Goal: Browse casually

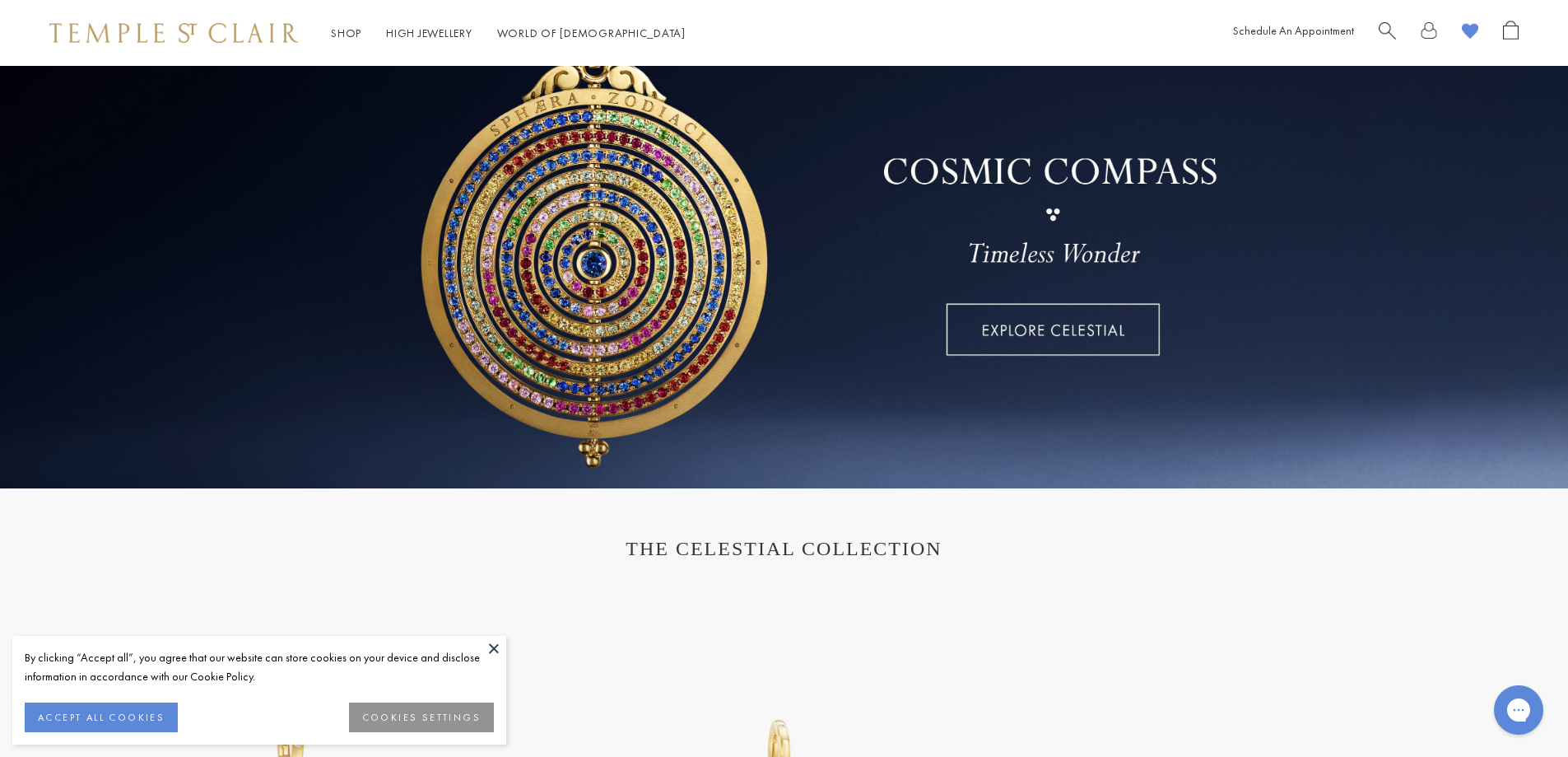
scroll to position [247, 0]
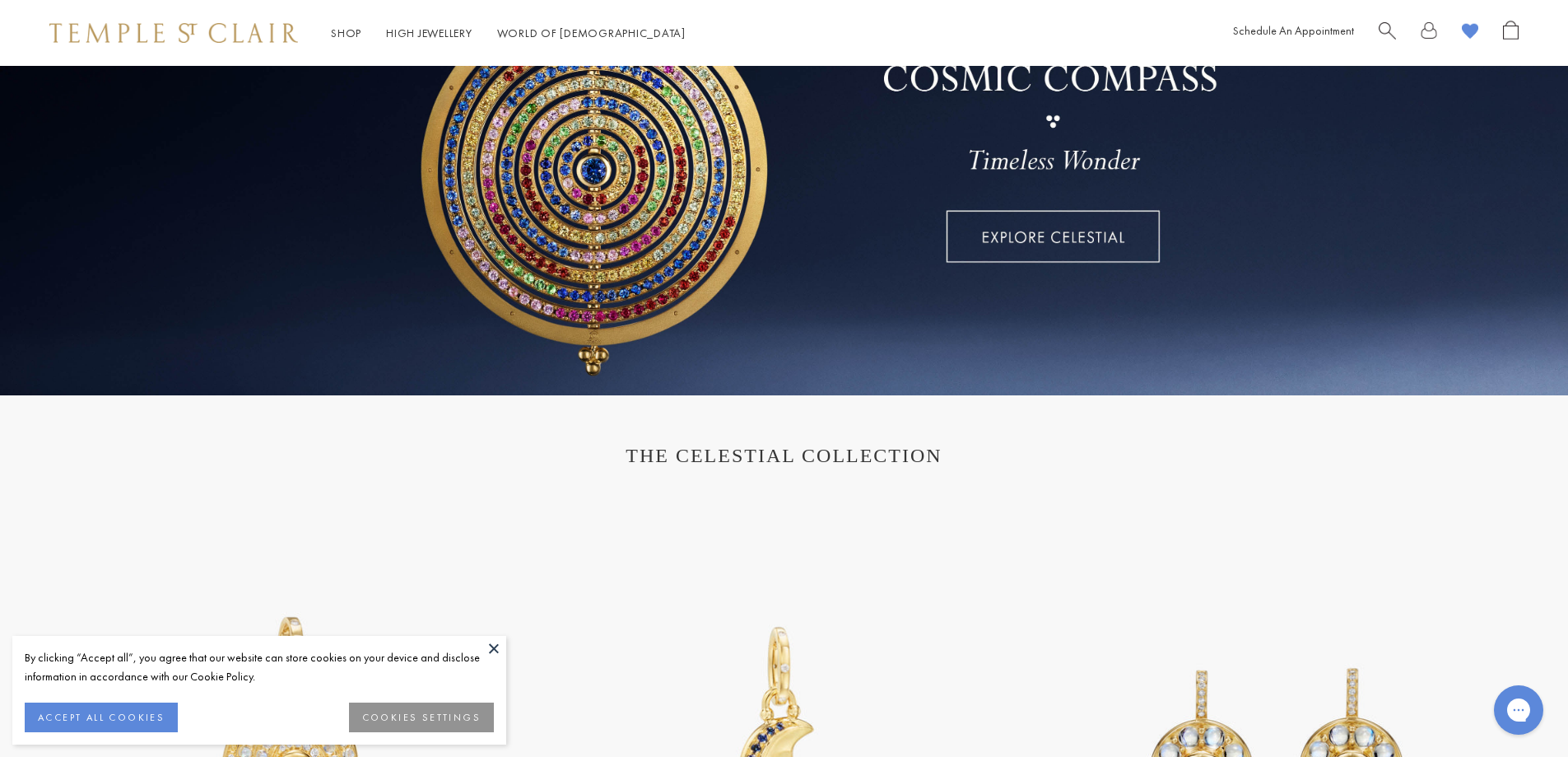
click at [492, 646] on button at bounding box center [494, 648] width 25 height 25
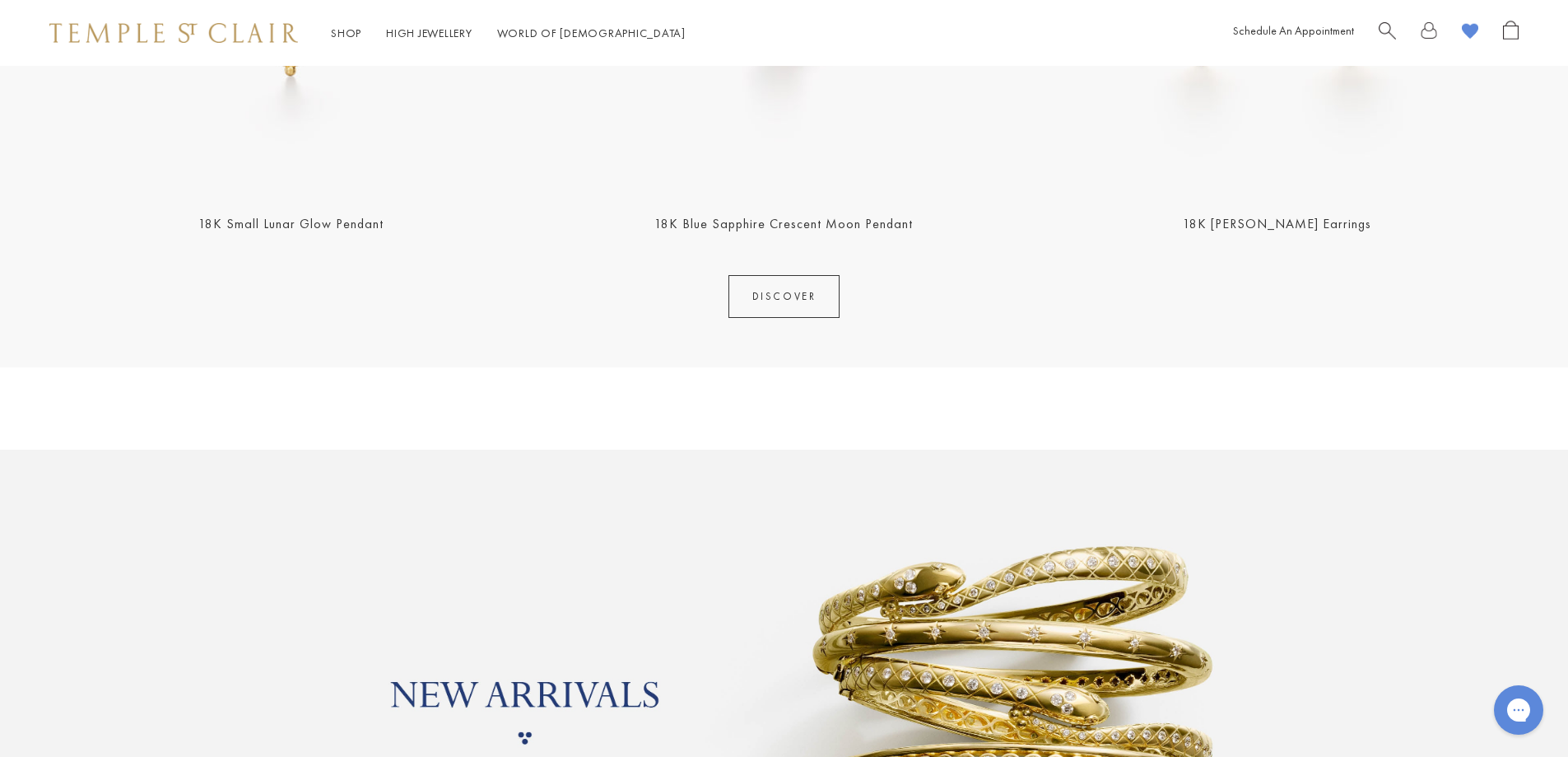
scroll to position [1070, 0]
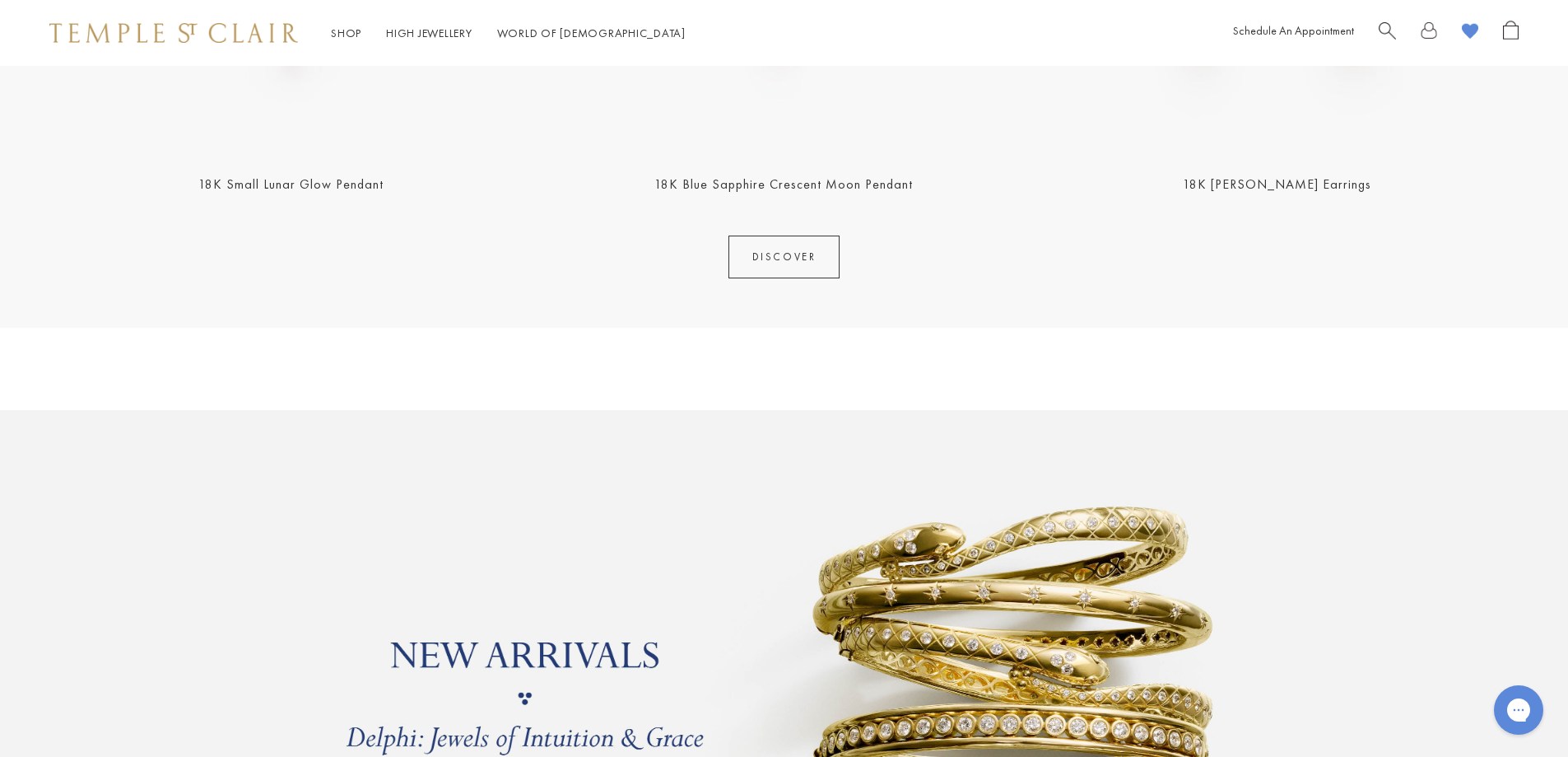
click at [779, 248] on link "DISCOVER" at bounding box center [784, 257] width 112 height 43
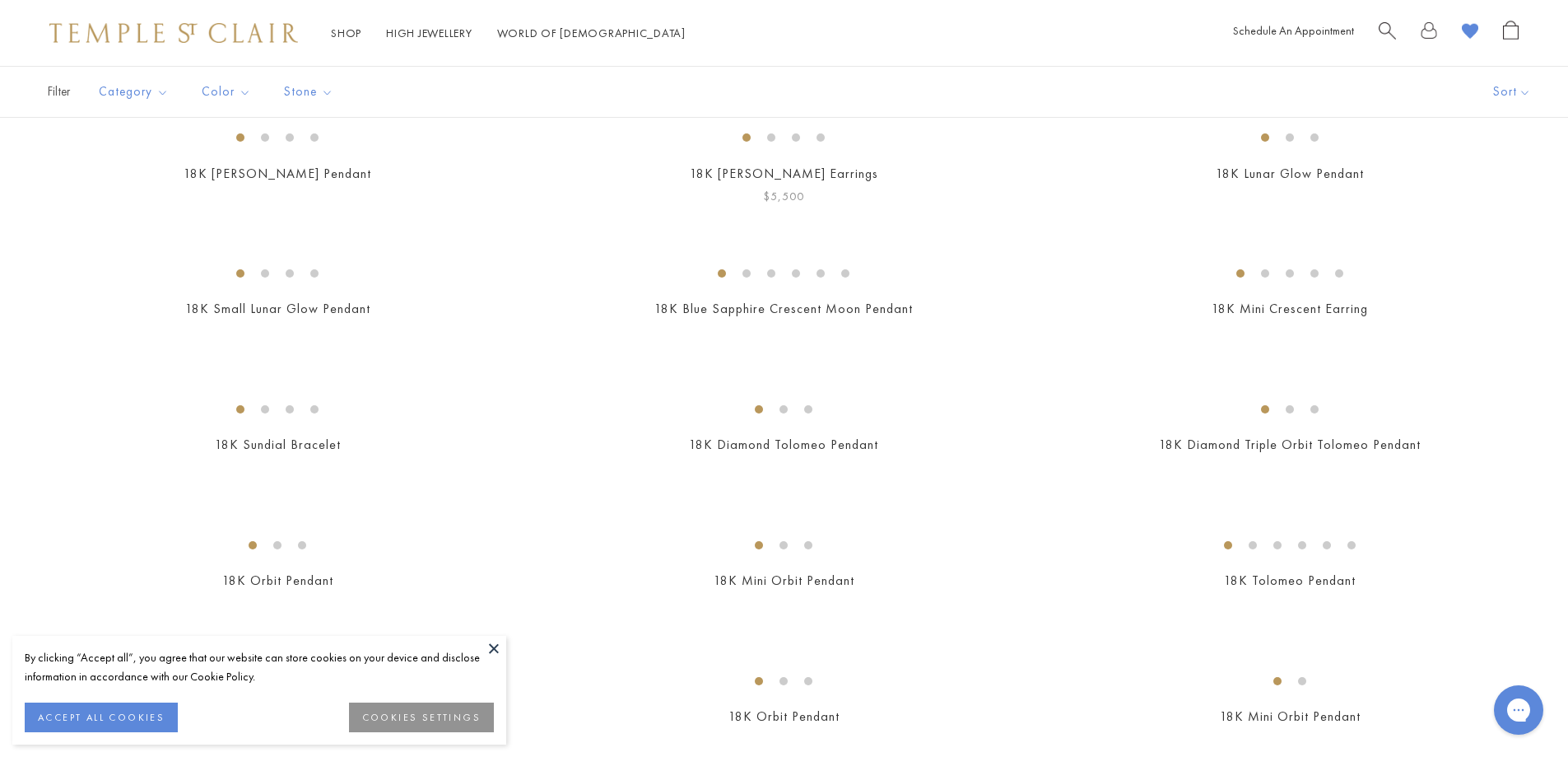
scroll to position [494, 0]
click at [495, 647] on button at bounding box center [494, 648] width 25 height 25
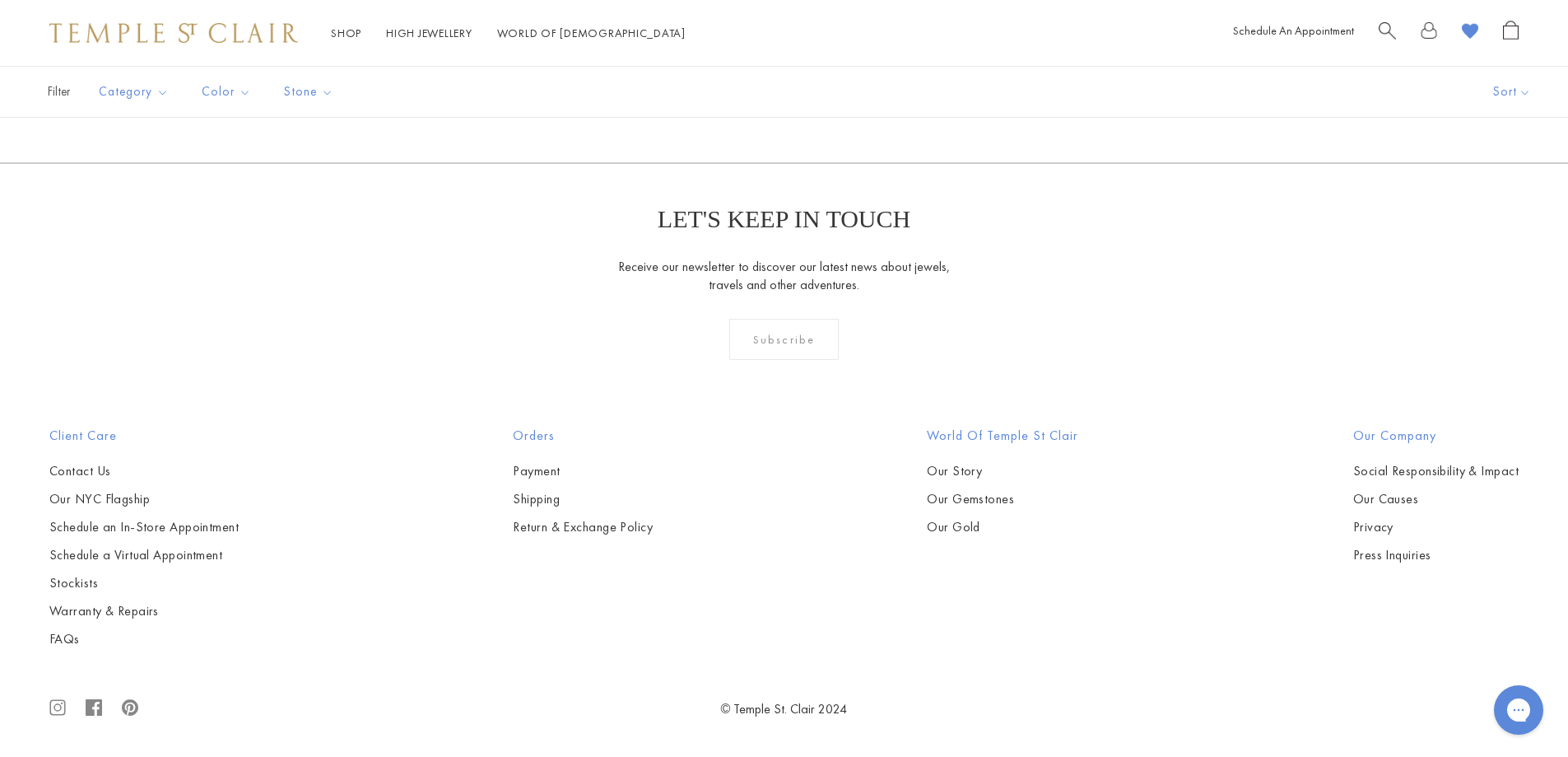
scroll to position [9139, 0]
click at [758, 96] on link "2" at bounding box center [758, 73] width 54 height 45
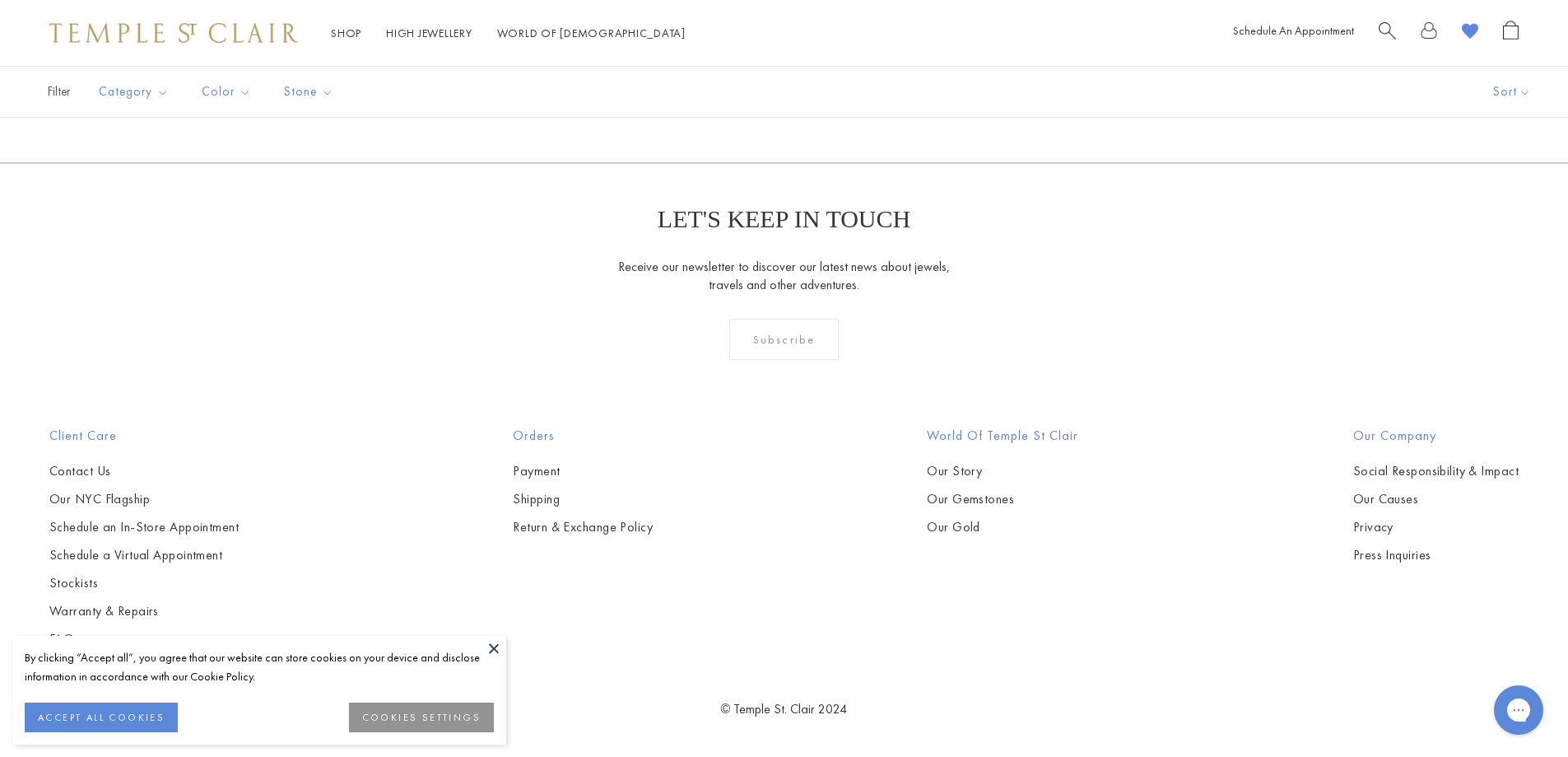
scroll to position [4529, 0]
click at [492, 646] on button at bounding box center [494, 648] width 25 height 25
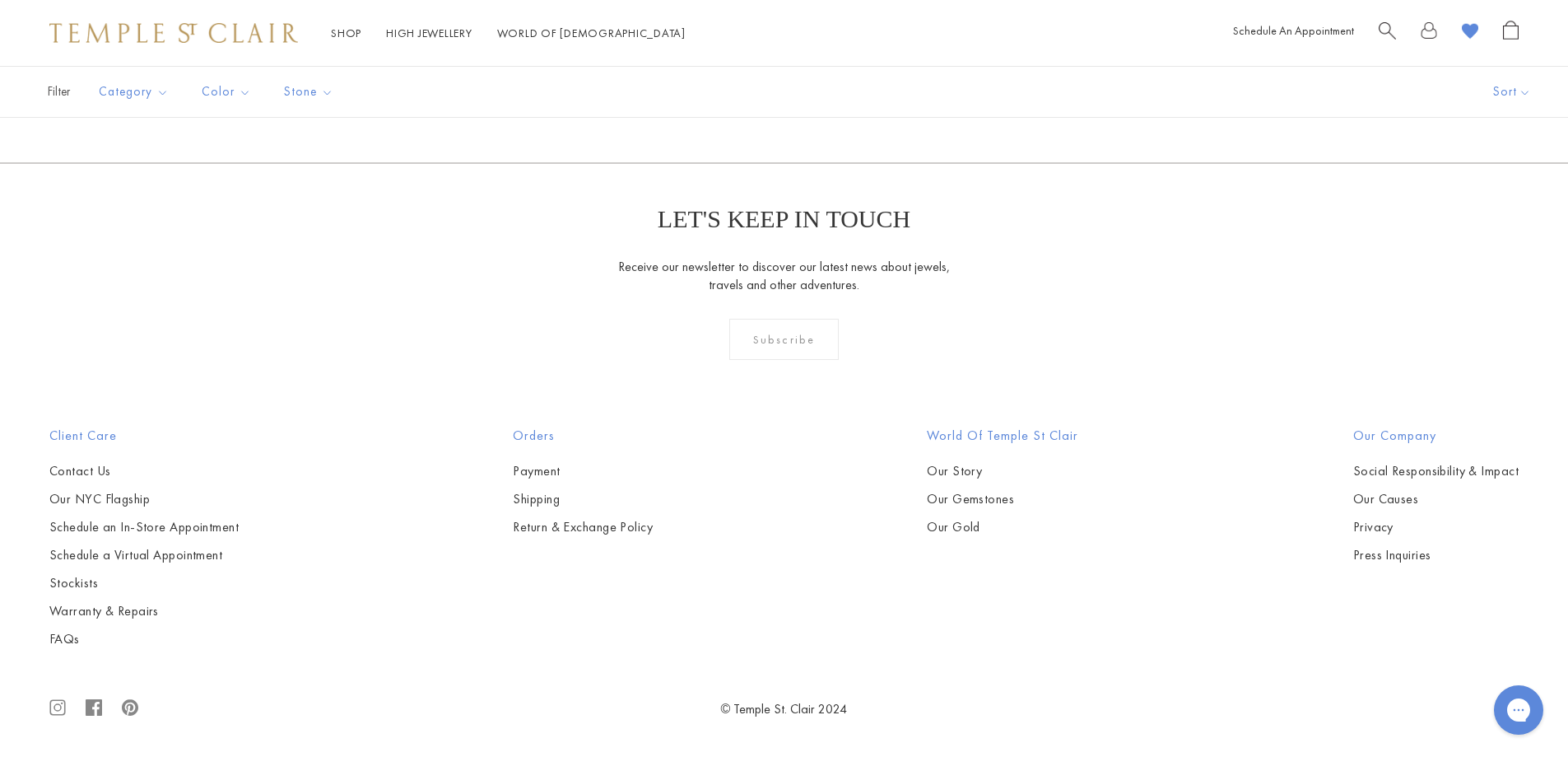
scroll to position [7822, 0]
click at [836, 96] on link "3" at bounding box center [836, 73] width 54 height 45
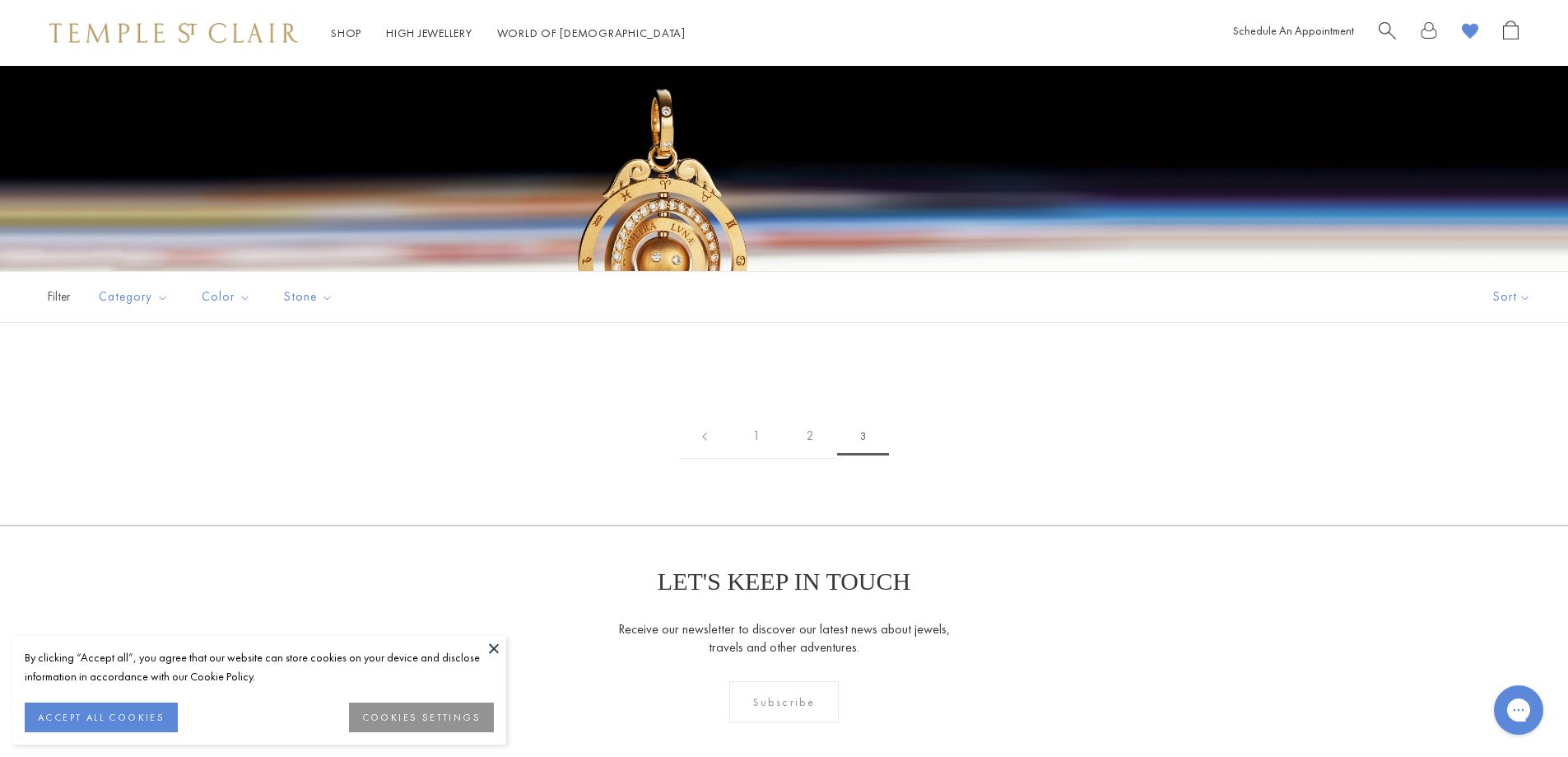
scroll to position [494, 0]
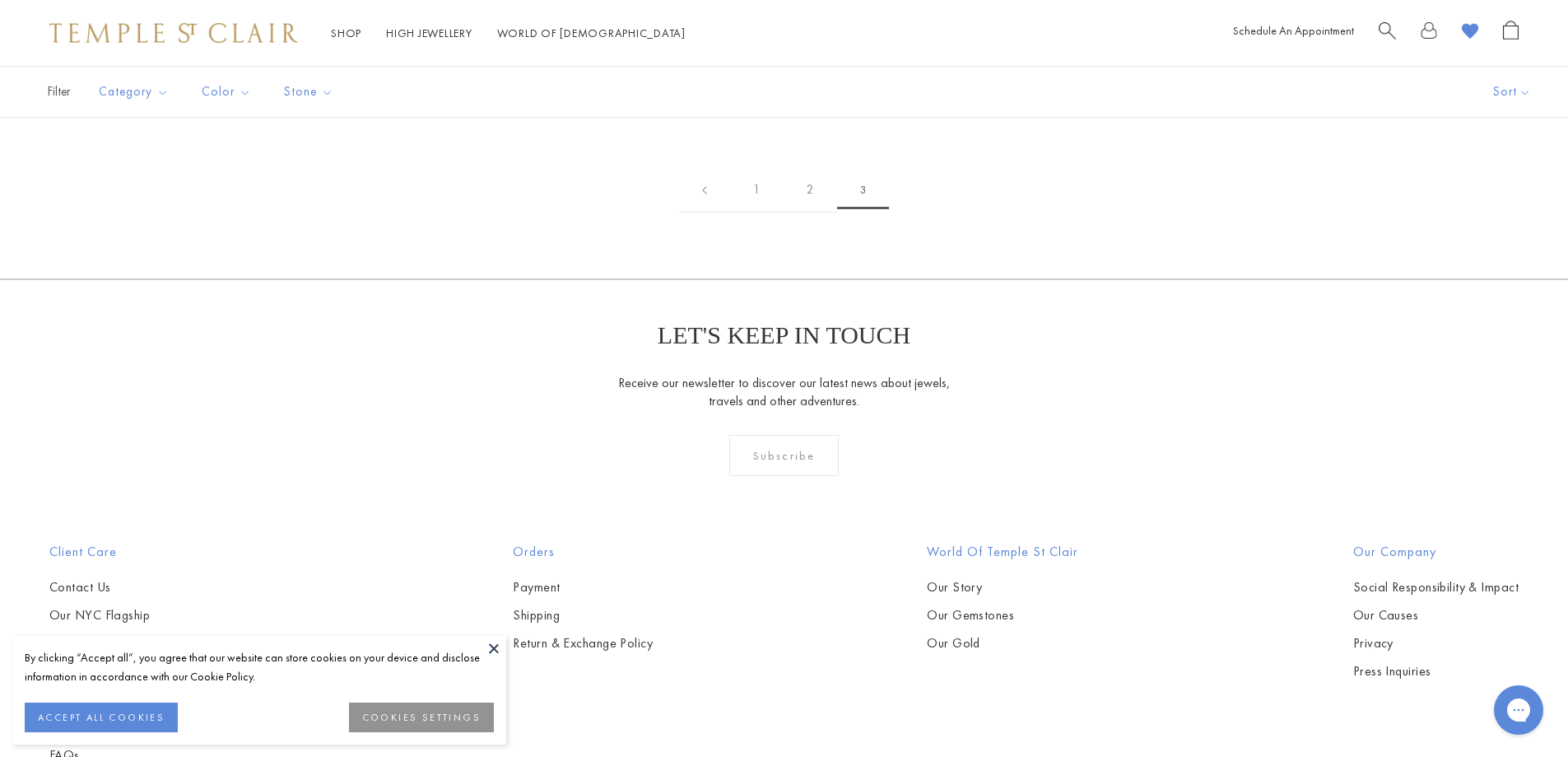
click at [490, 650] on button at bounding box center [494, 648] width 25 height 25
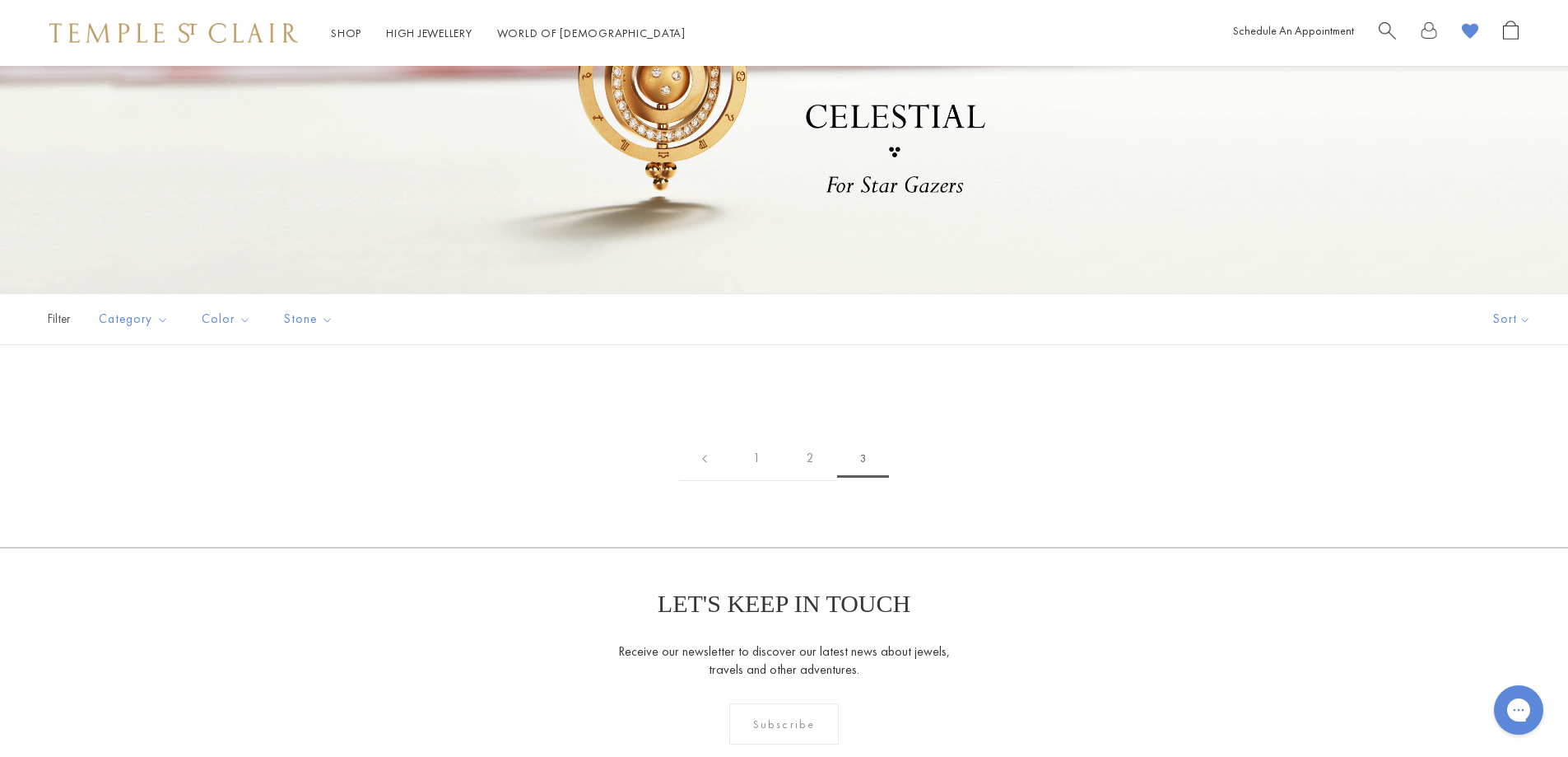
scroll to position [0, 0]
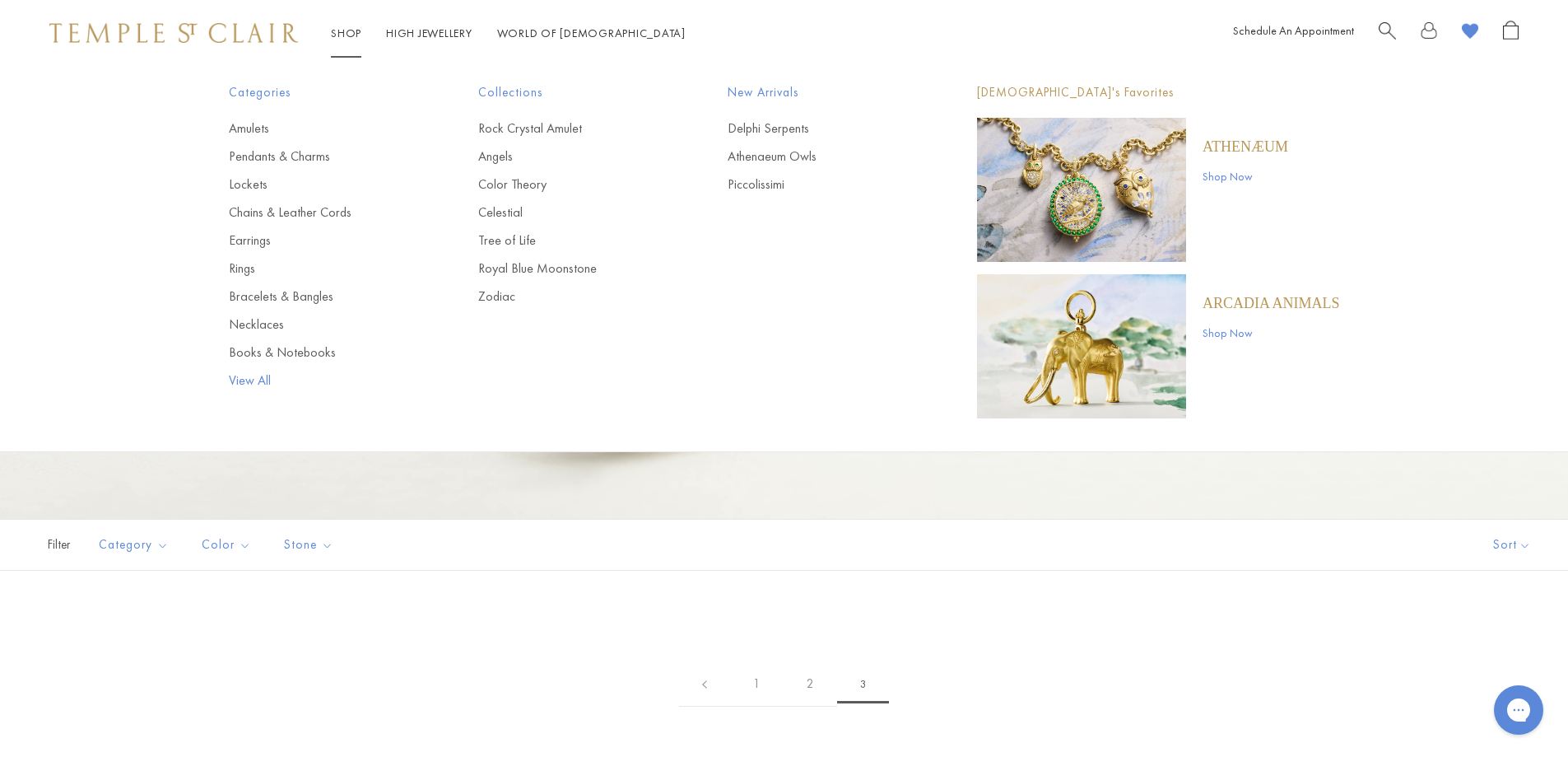
click at [252, 381] on link "View All" at bounding box center [320, 380] width 184 height 18
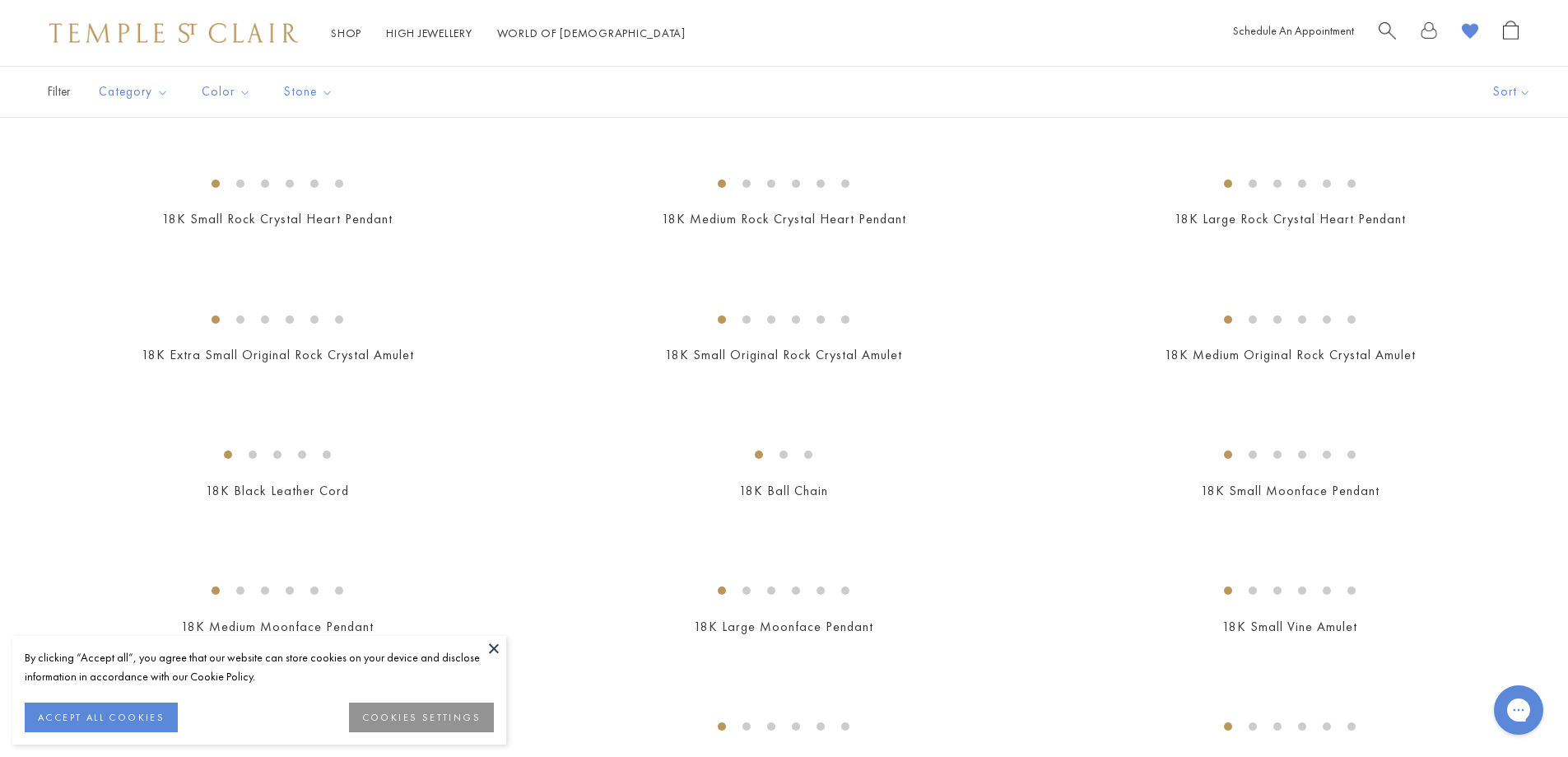
scroll to position [577, 0]
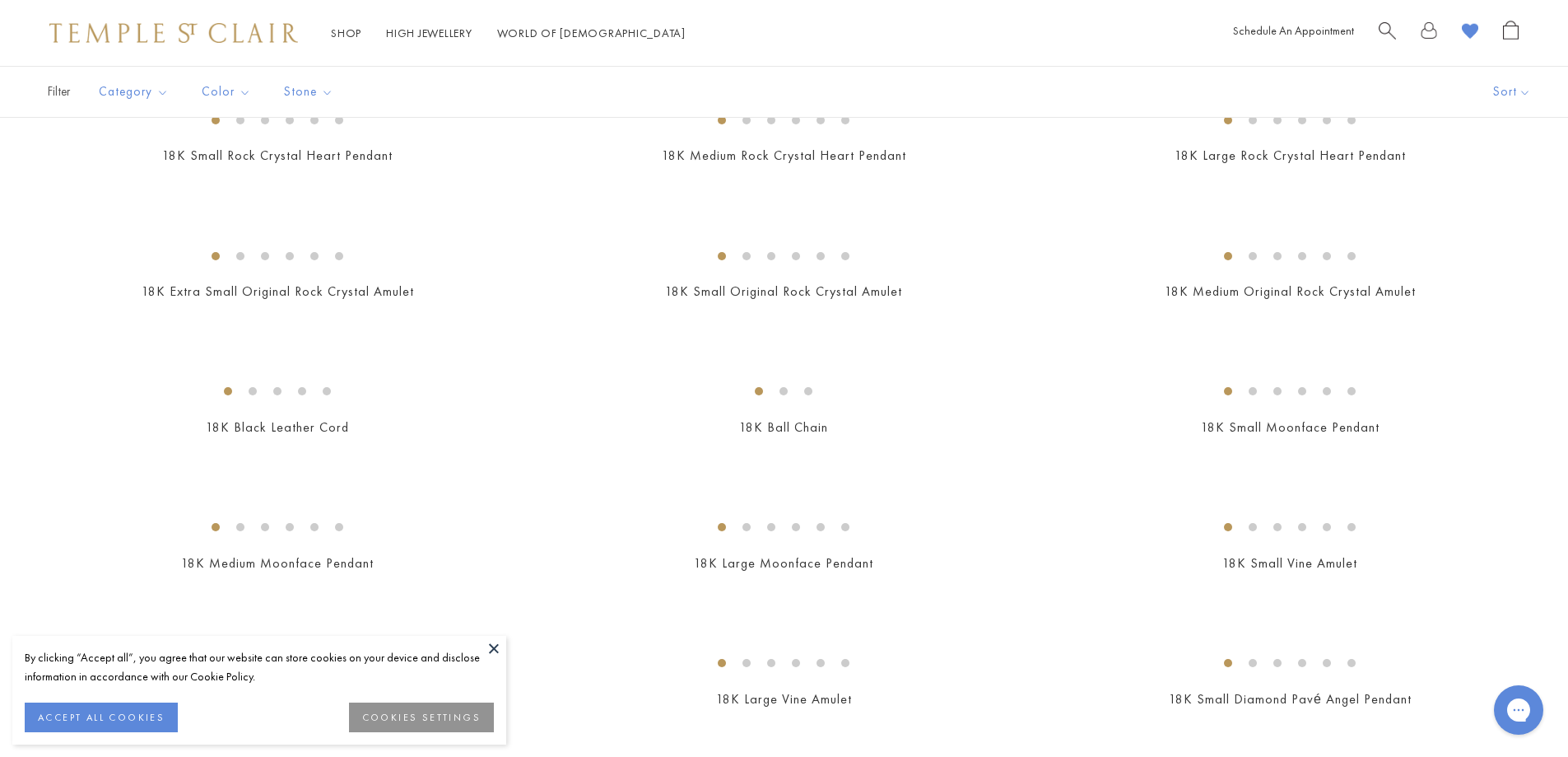
click at [489, 643] on button at bounding box center [494, 648] width 25 height 25
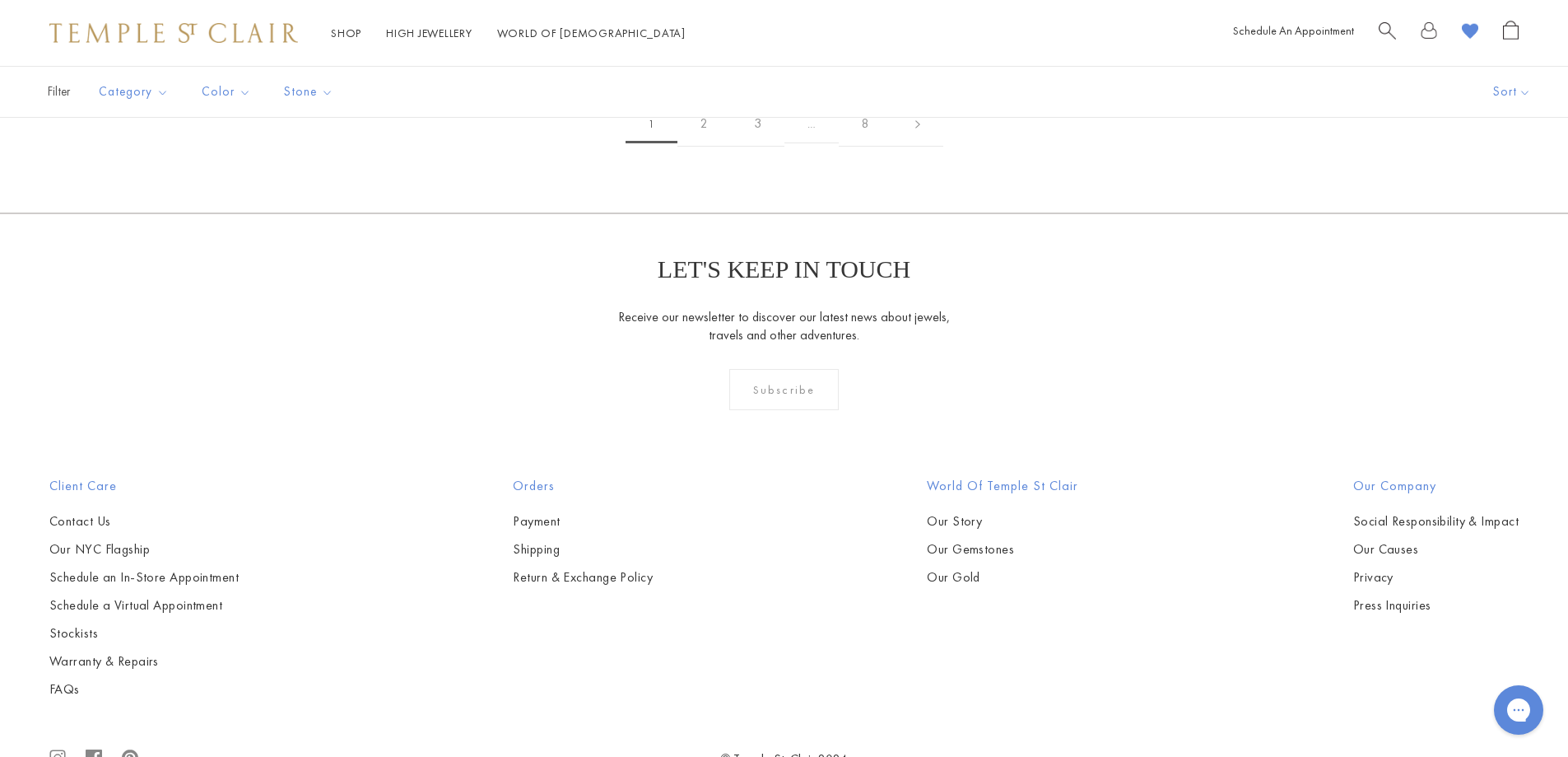
scroll to position [3788, 0]
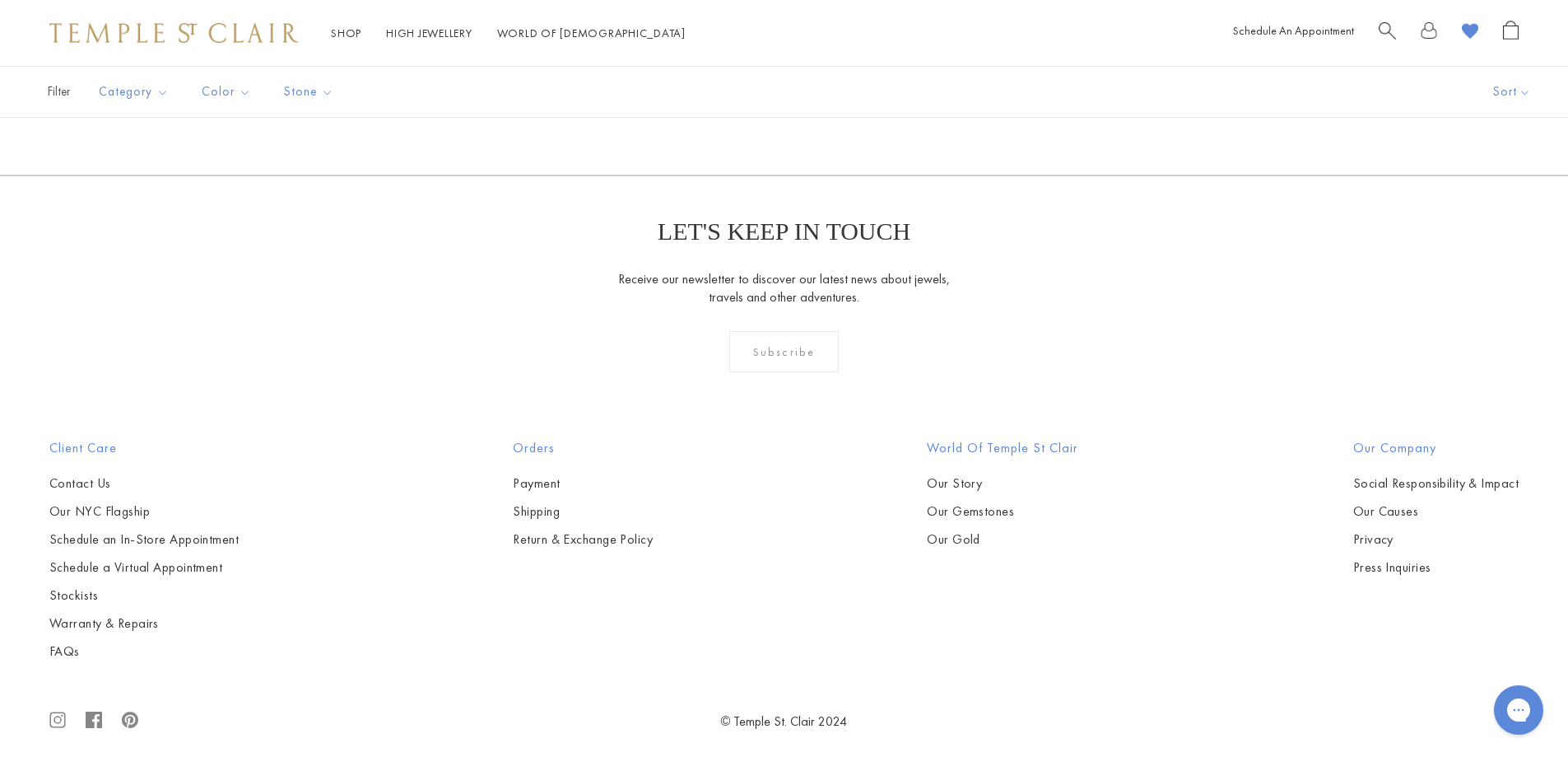
click at [1387, 29] on span "Search" at bounding box center [1388, 29] width 18 height 18
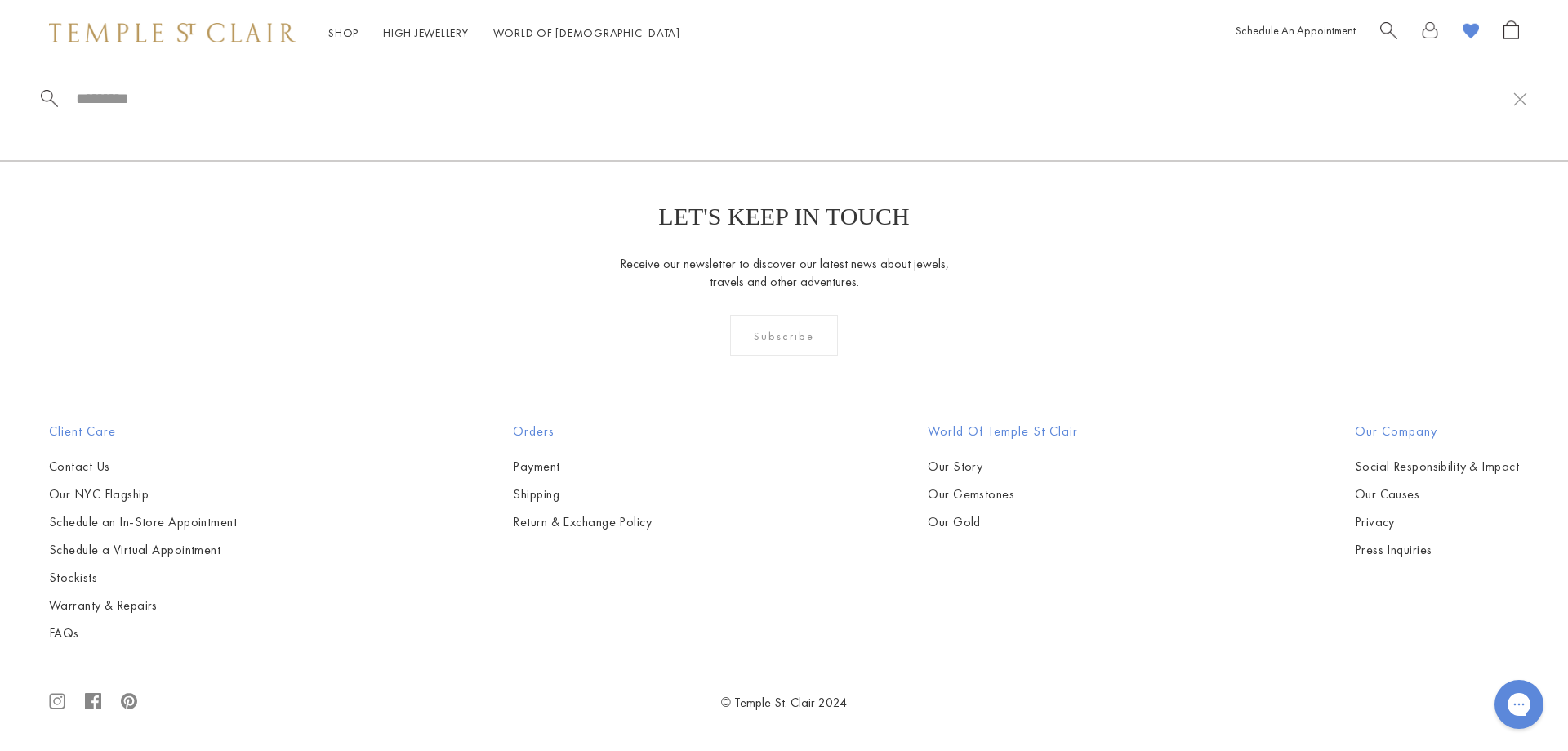
click at [1380, 24] on span "Search" at bounding box center [1389, 29] width 17 height 17
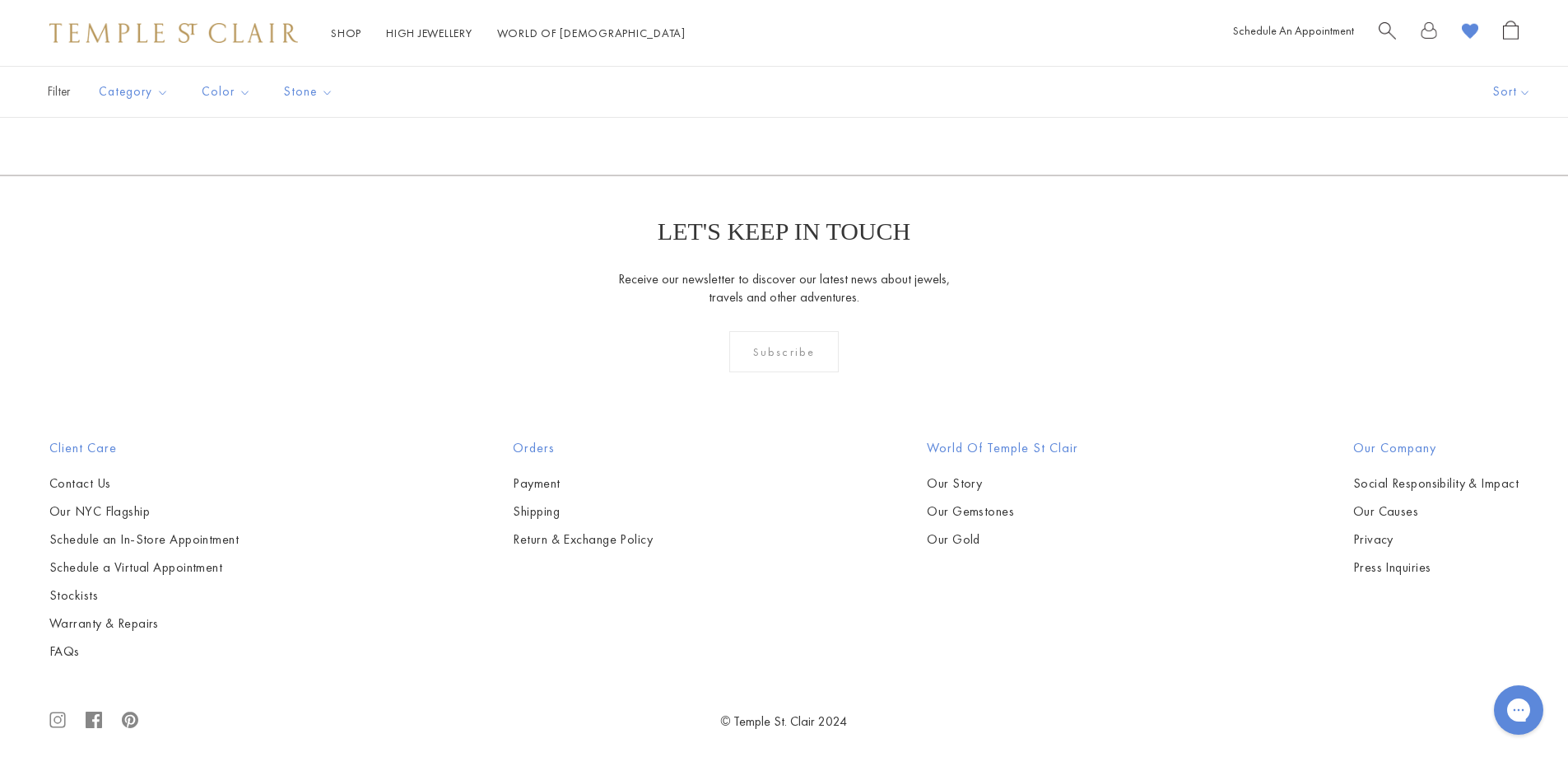
click at [1381, 31] on span "Search" at bounding box center [1388, 29] width 18 height 18
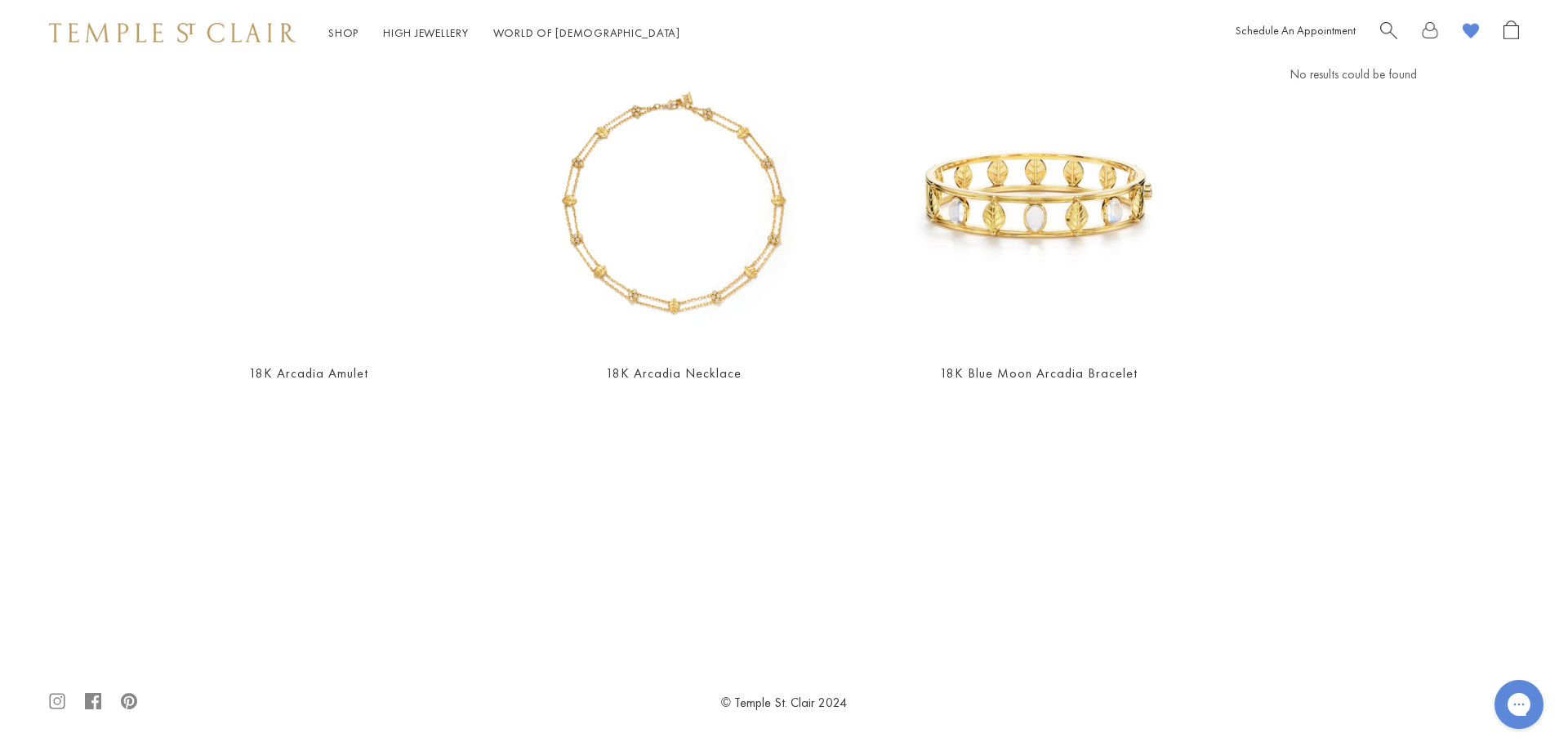
scroll to position [0, 0]
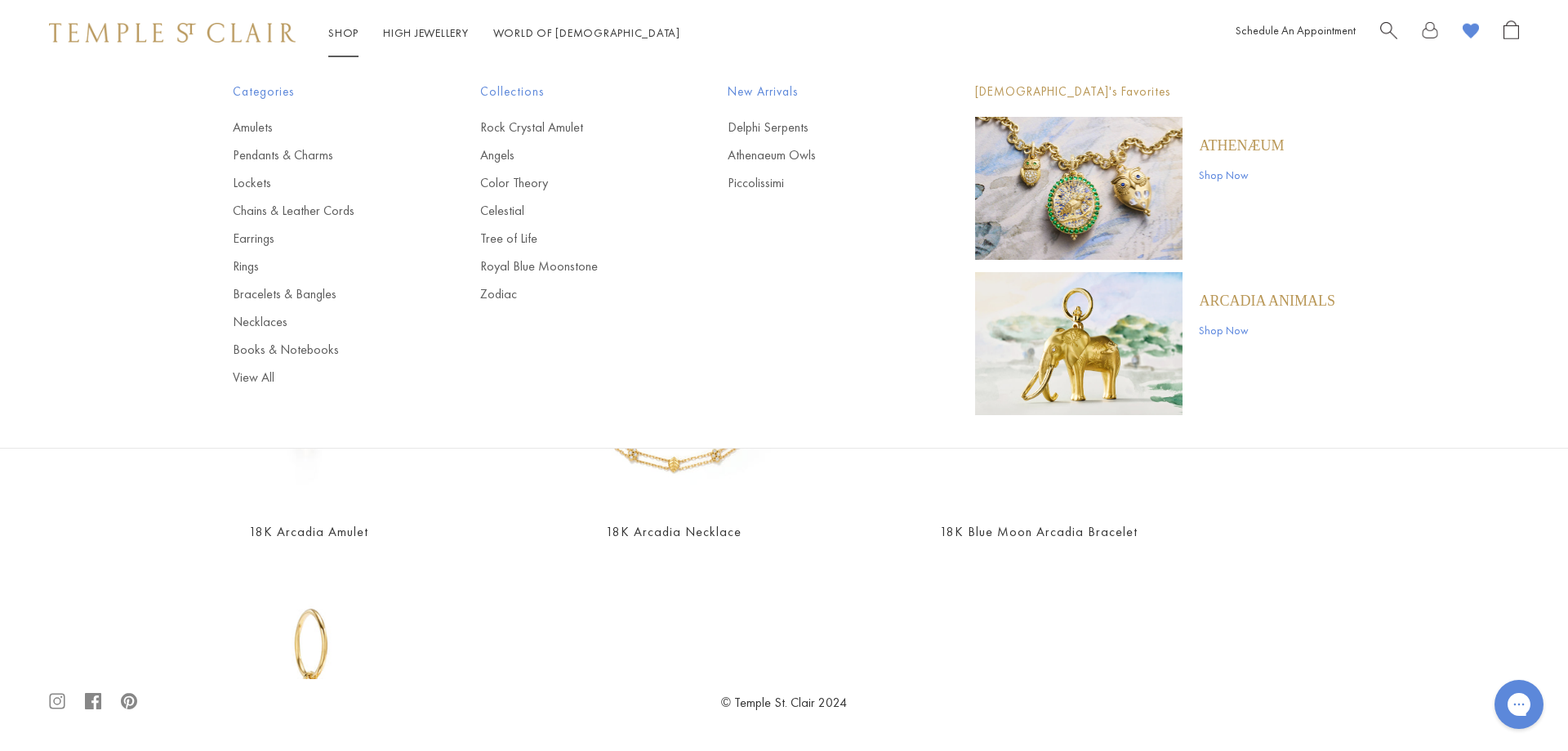
type input "**********"
click at [1240, 333] on link "Shop Now" at bounding box center [1267, 330] width 136 height 18
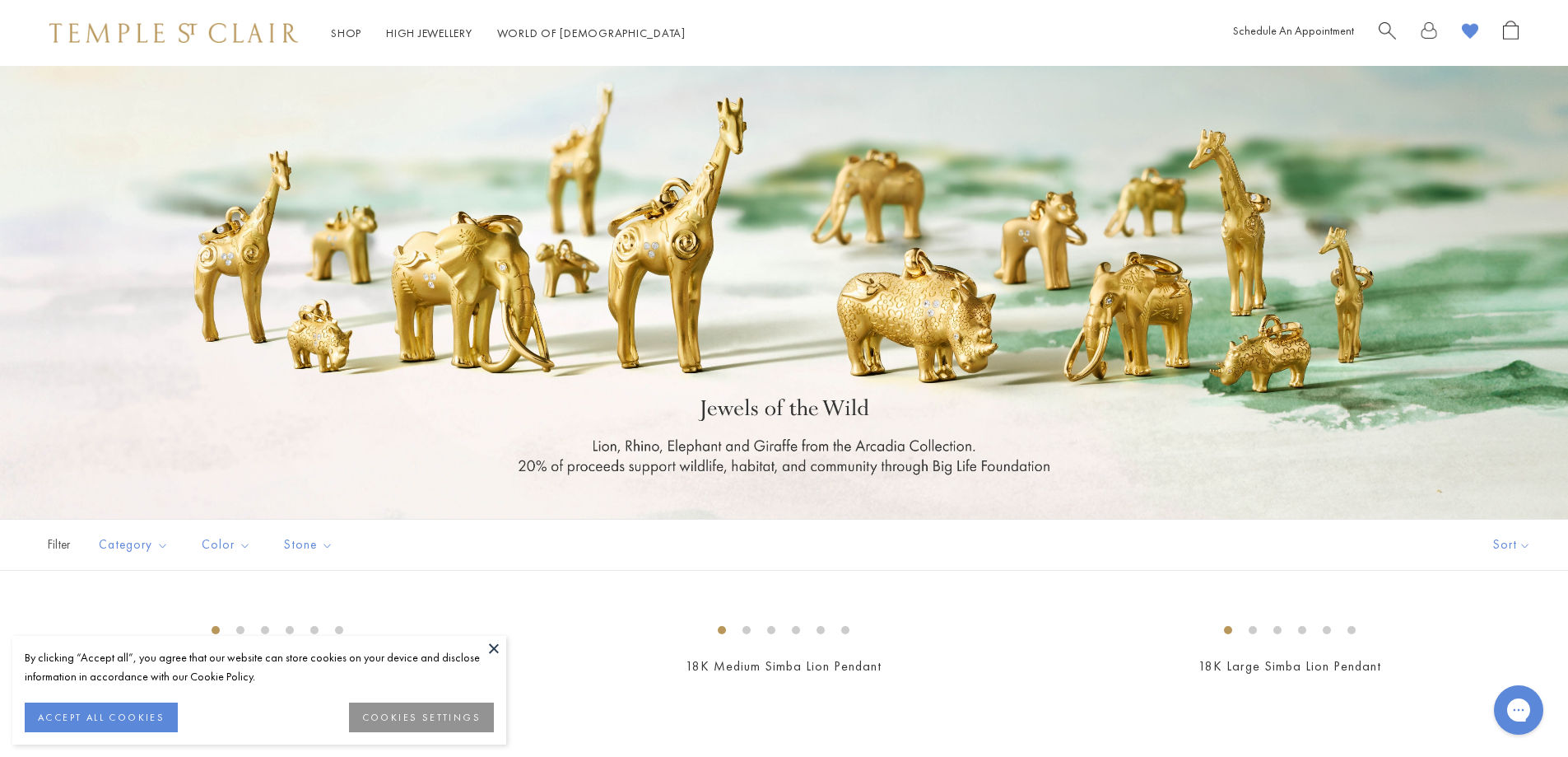
click at [495, 643] on button at bounding box center [494, 648] width 25 height 25
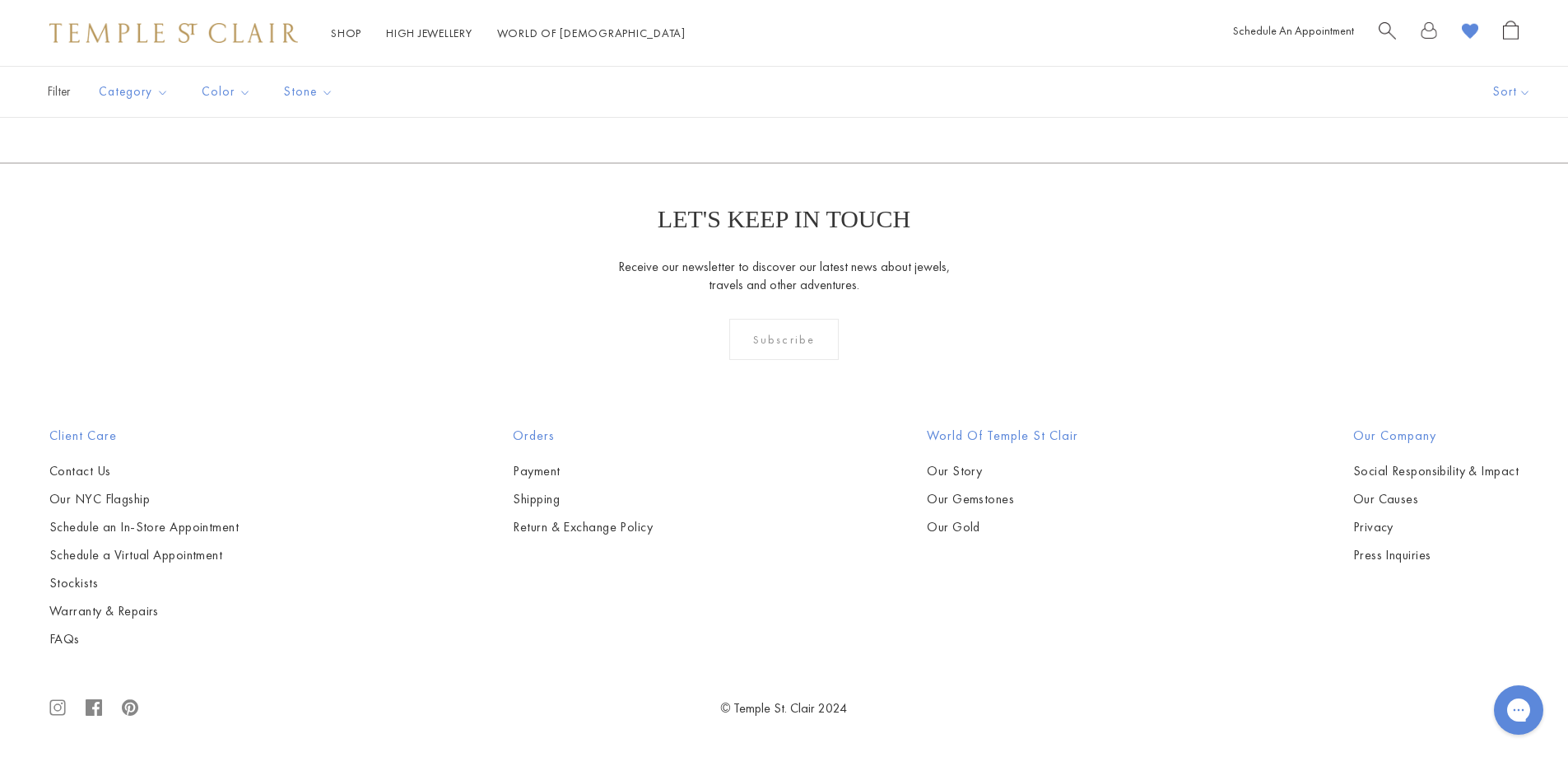
scroll to position [1070, 0]
click at [0, 0] on img at bounding box center [0, 0] width 0 height 0
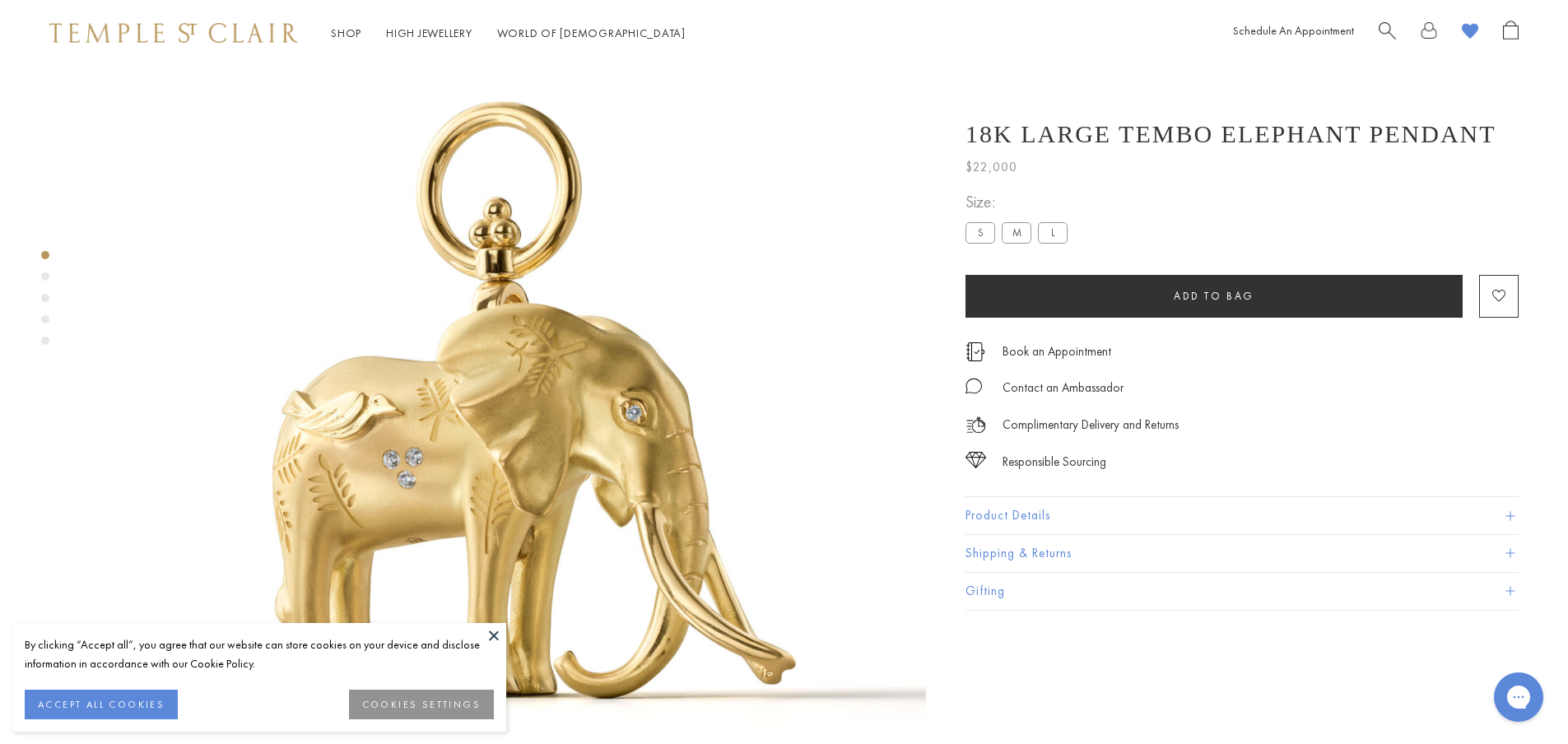
click at [1508, 516] on span at bounding box center [1510, 515] width 9 height 9
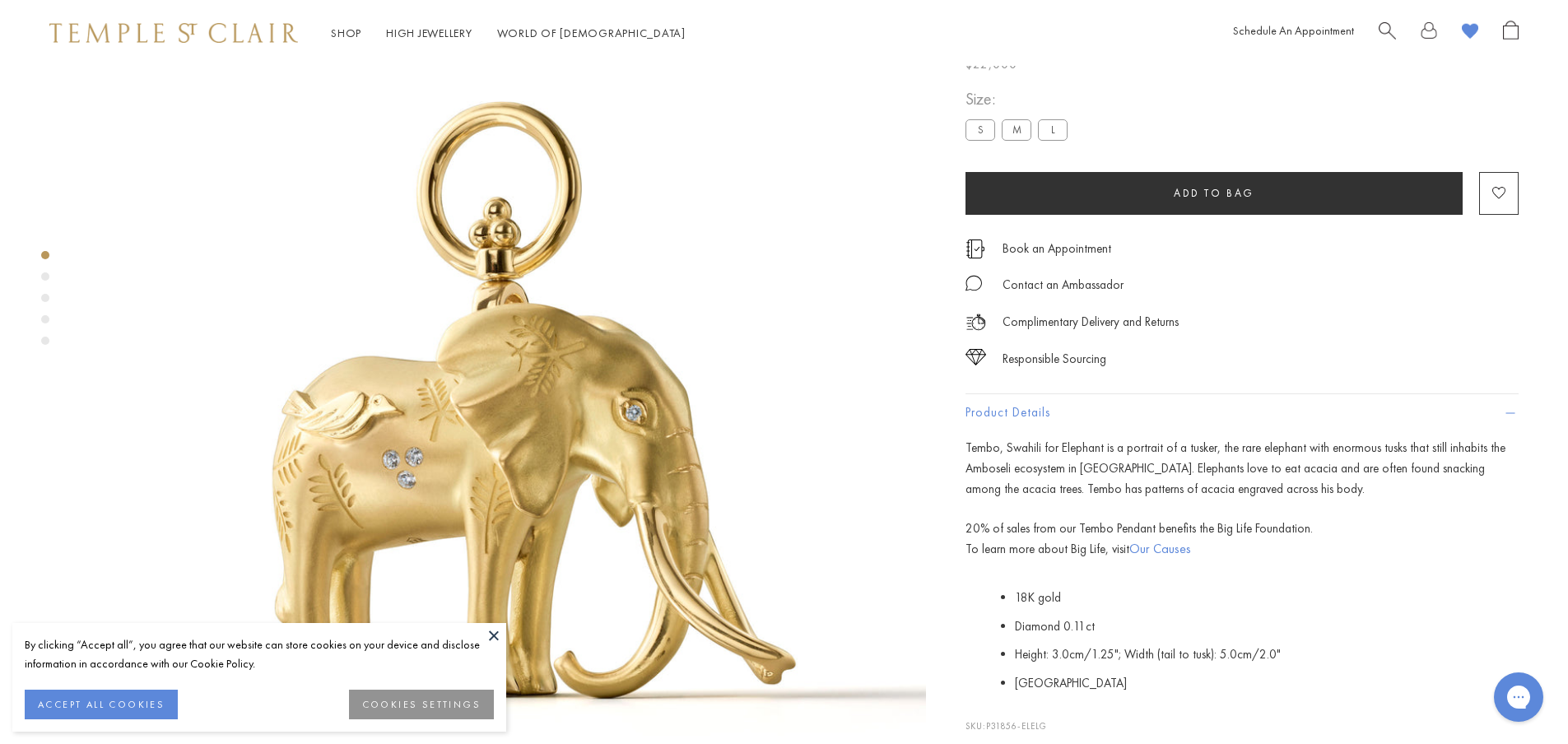
click at [494, 638] on button at bounding box center [494, 635] width 25 height 25
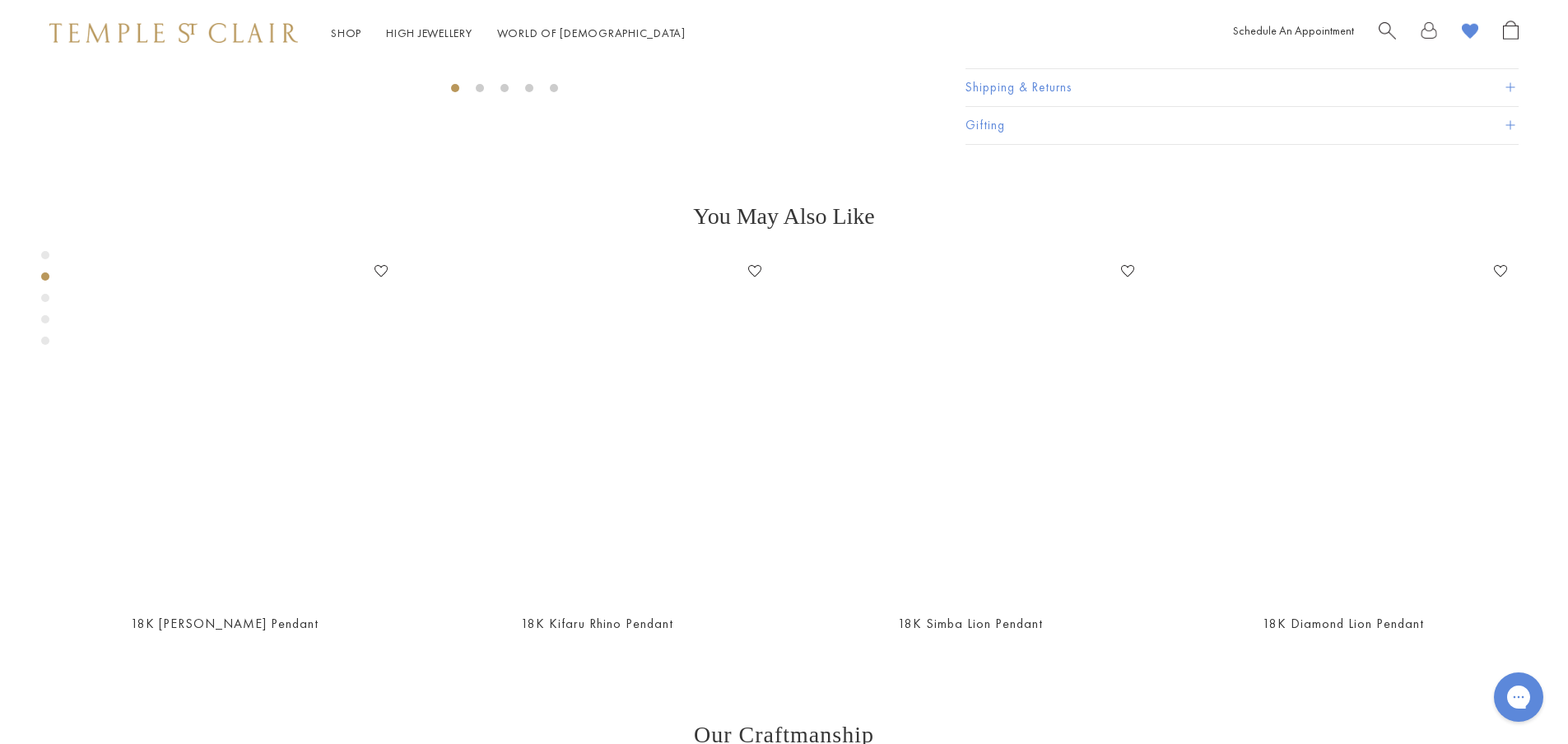
scroll to position [888, 0]
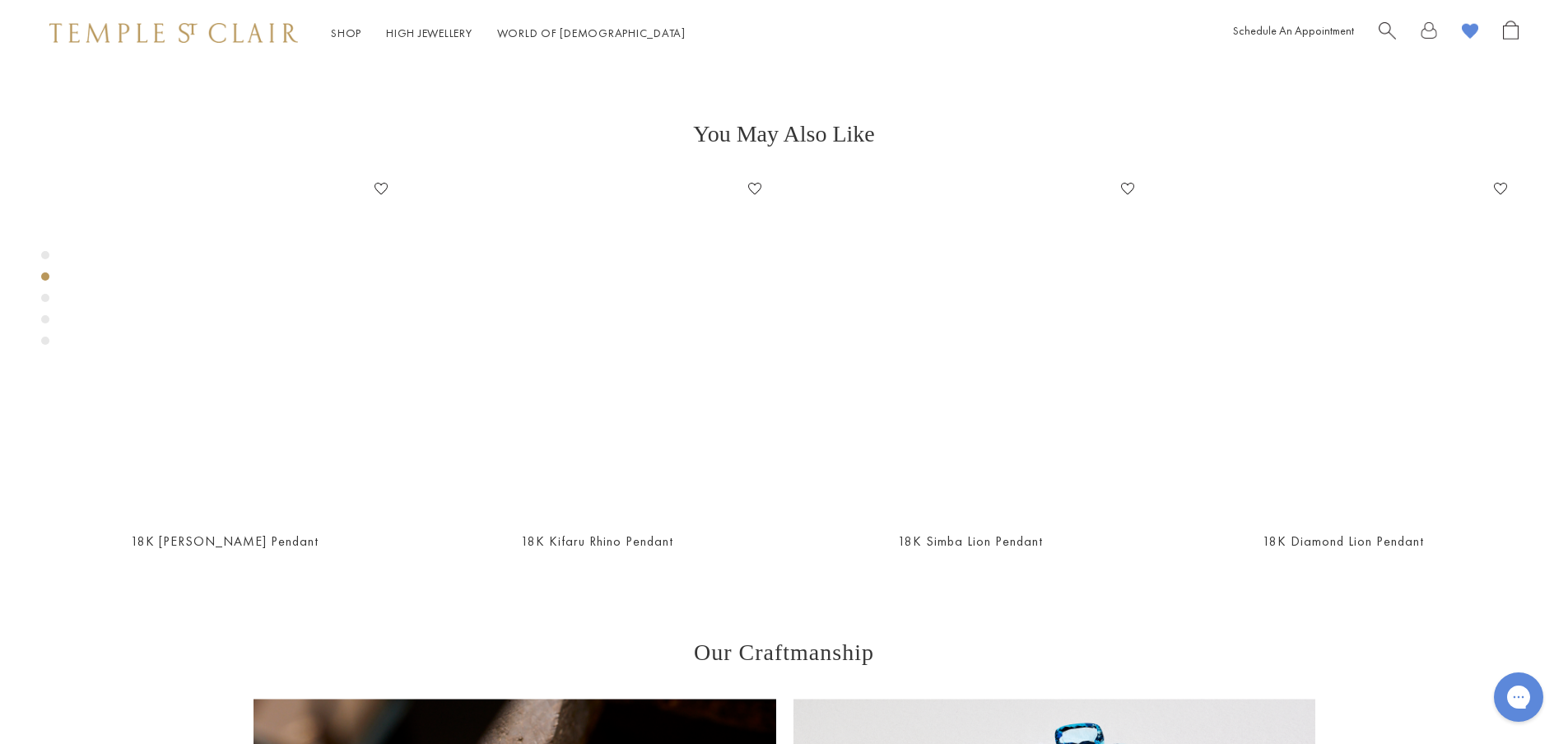
click at [44, 295] on div "Product gallery navigation" at bounding box center [45, 297] width 8 height 8
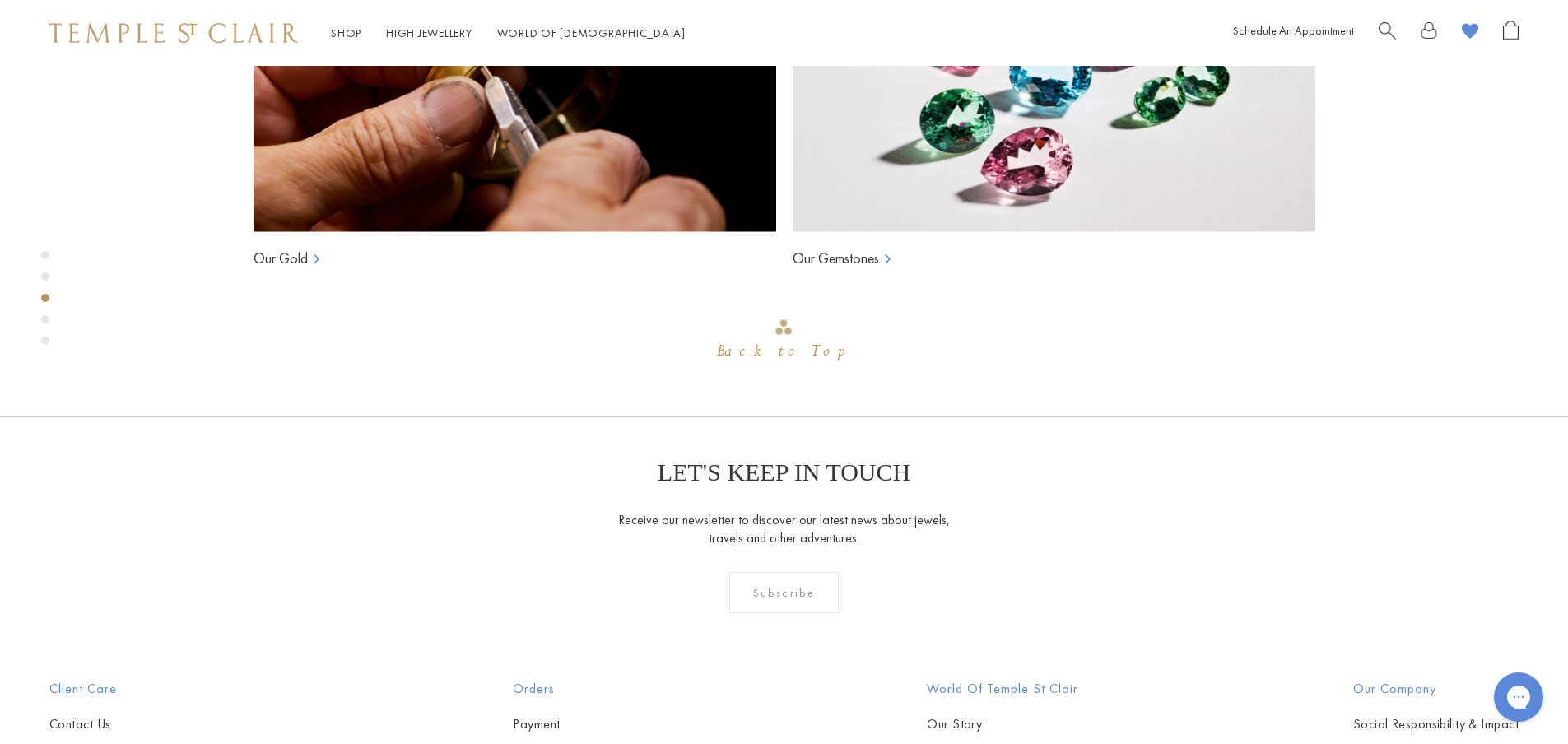
scroll to position [1687, 0]
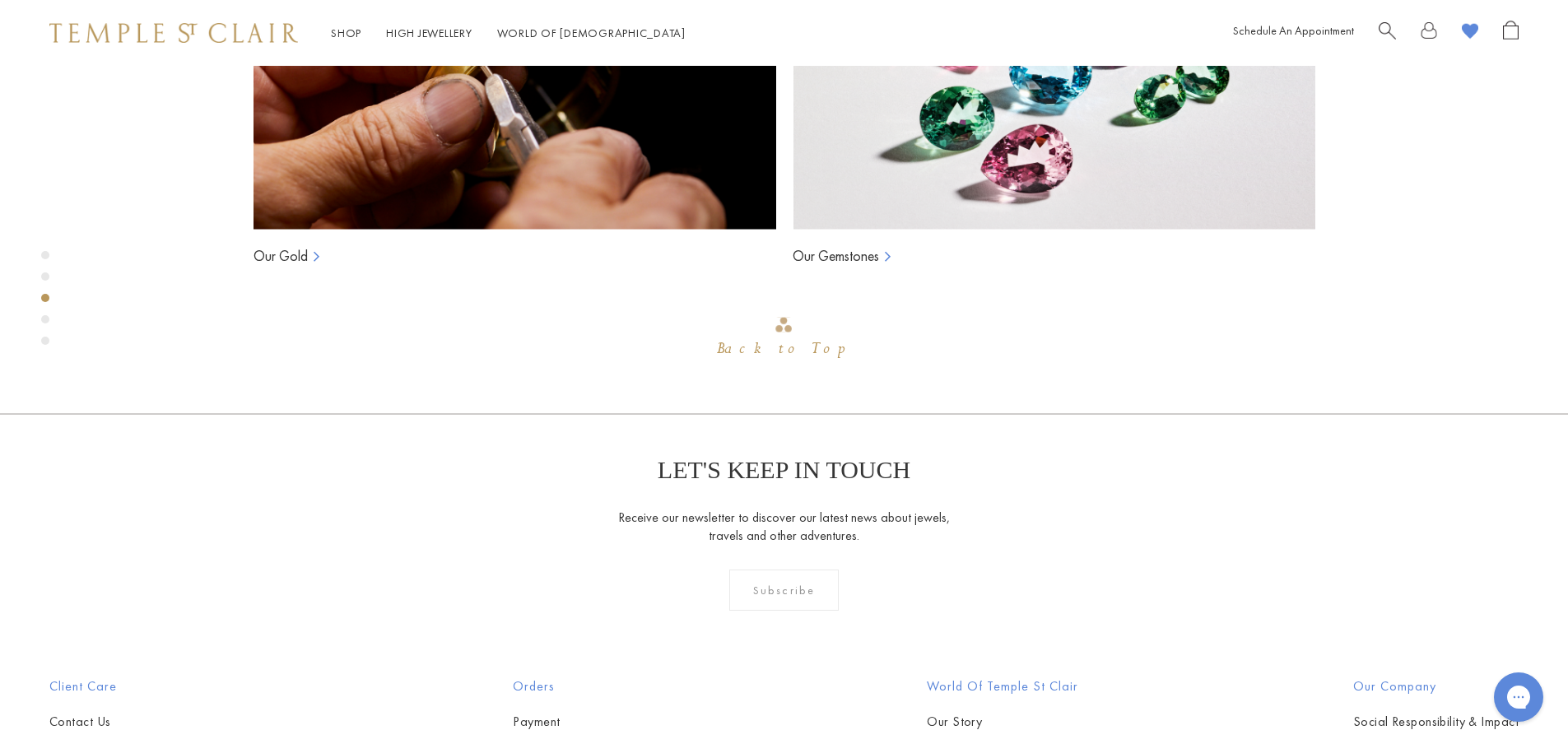
click at [45, 321] on div "Product gallery navigation" at bounding box center [45, 318] width 8 height 8
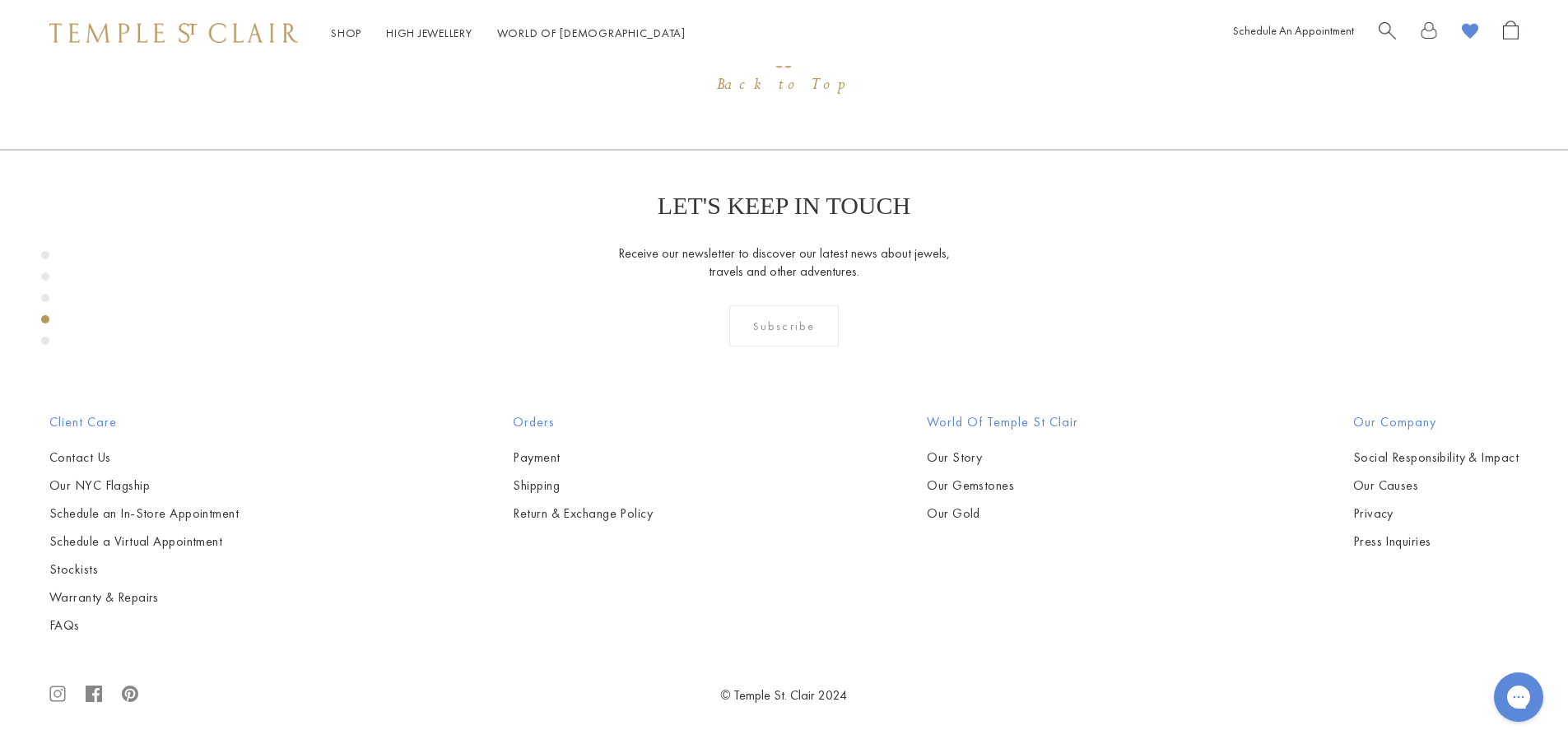
scroll to position [2529, 0]
click at [46, 339] on div "Product gallery navigation" at bounding box center [45, 340] width 8 height 8
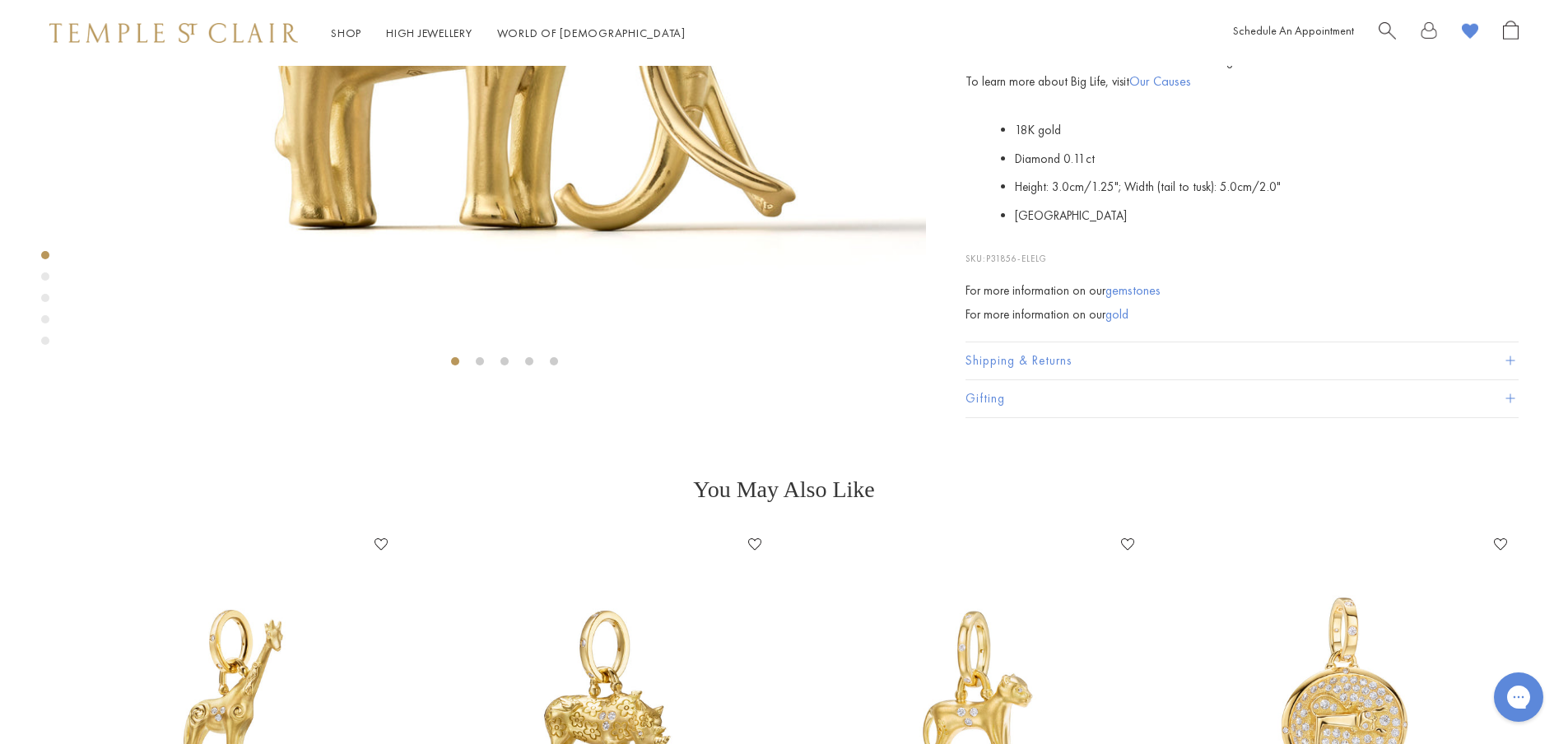
scroll to position [576, 0]
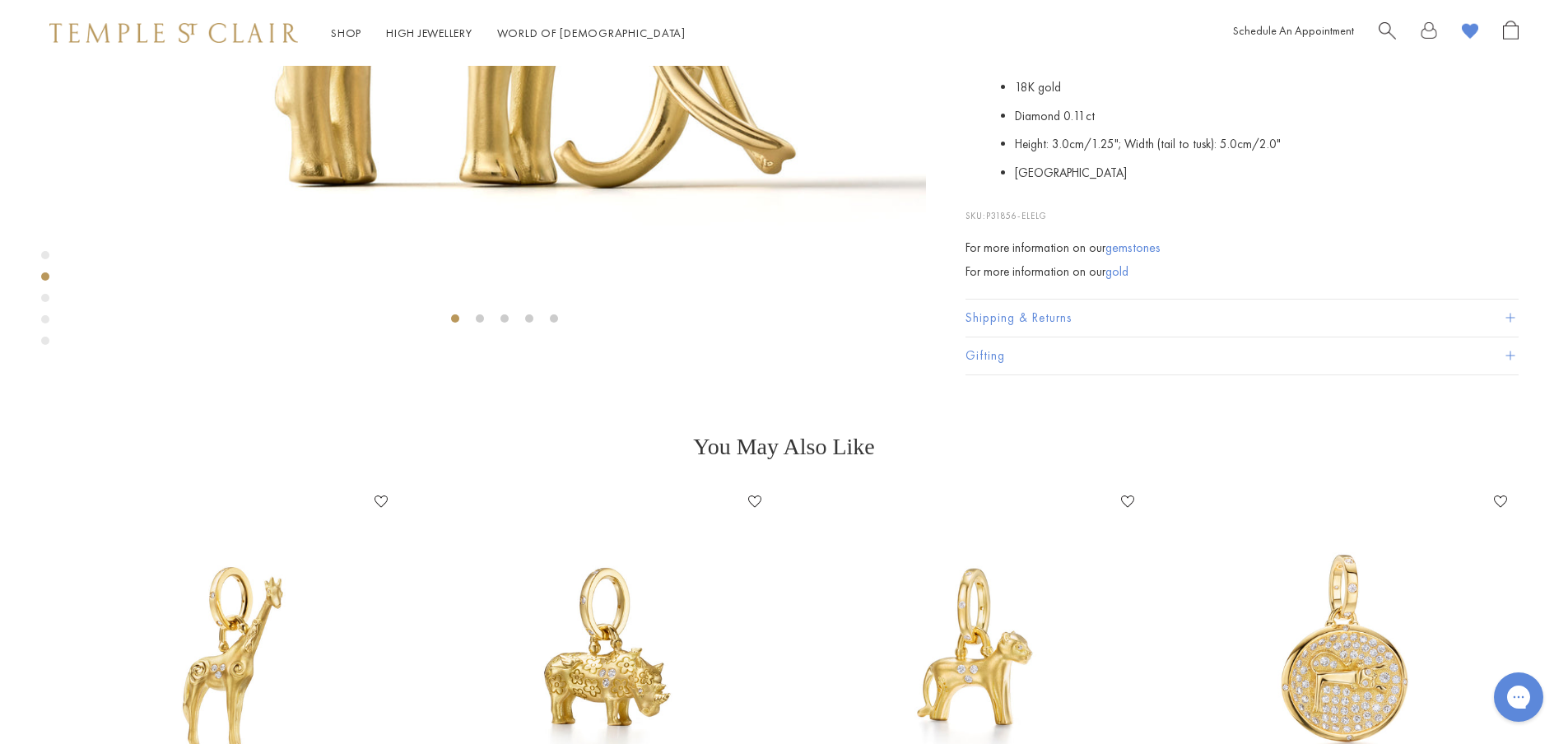
click at [1115, 281] on link "gold" at bounding box center [1117, 272] width 23 height 18
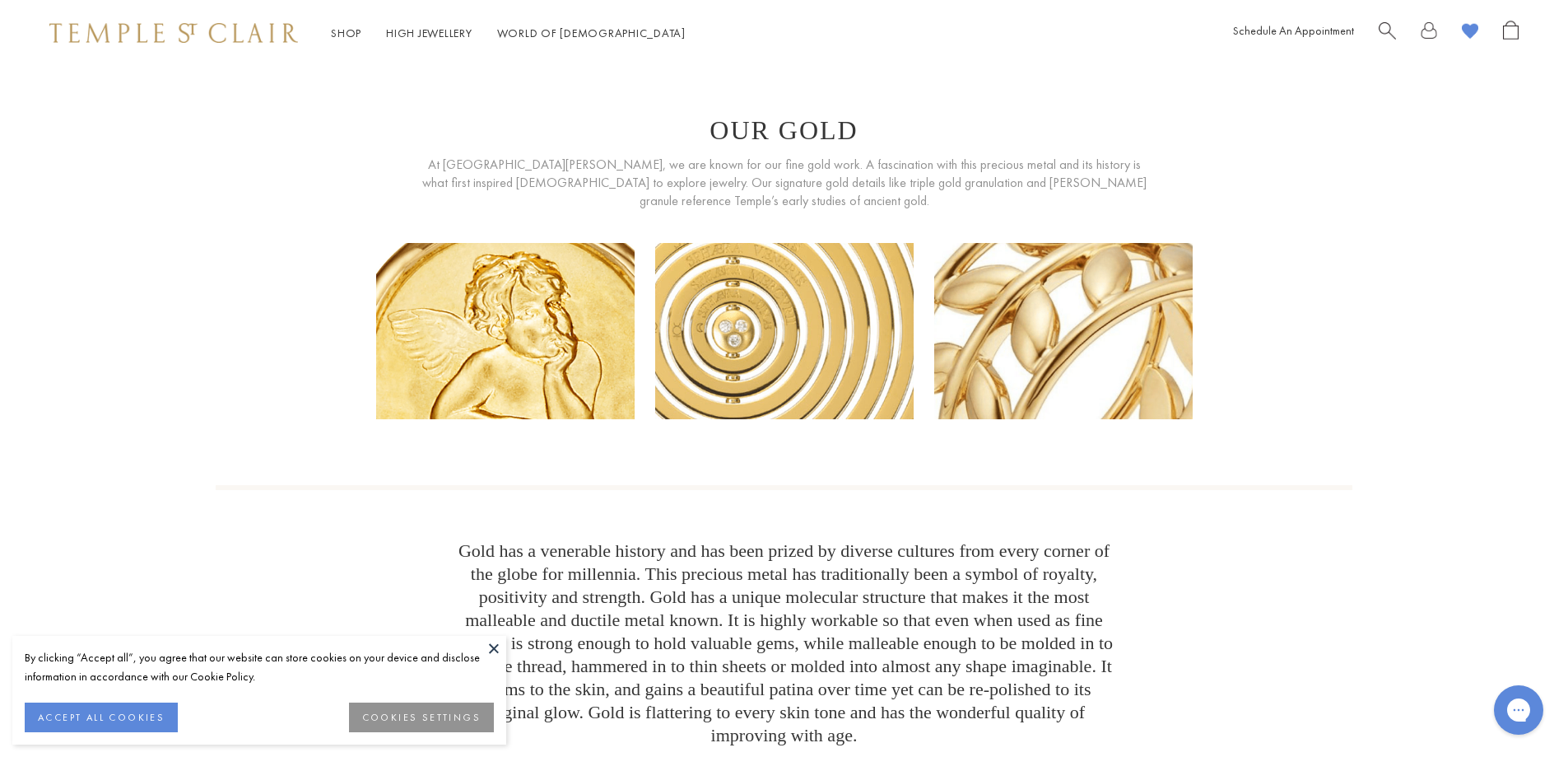
click at [494, 651] on button at bounding box center [494, 648] width 25 height 25
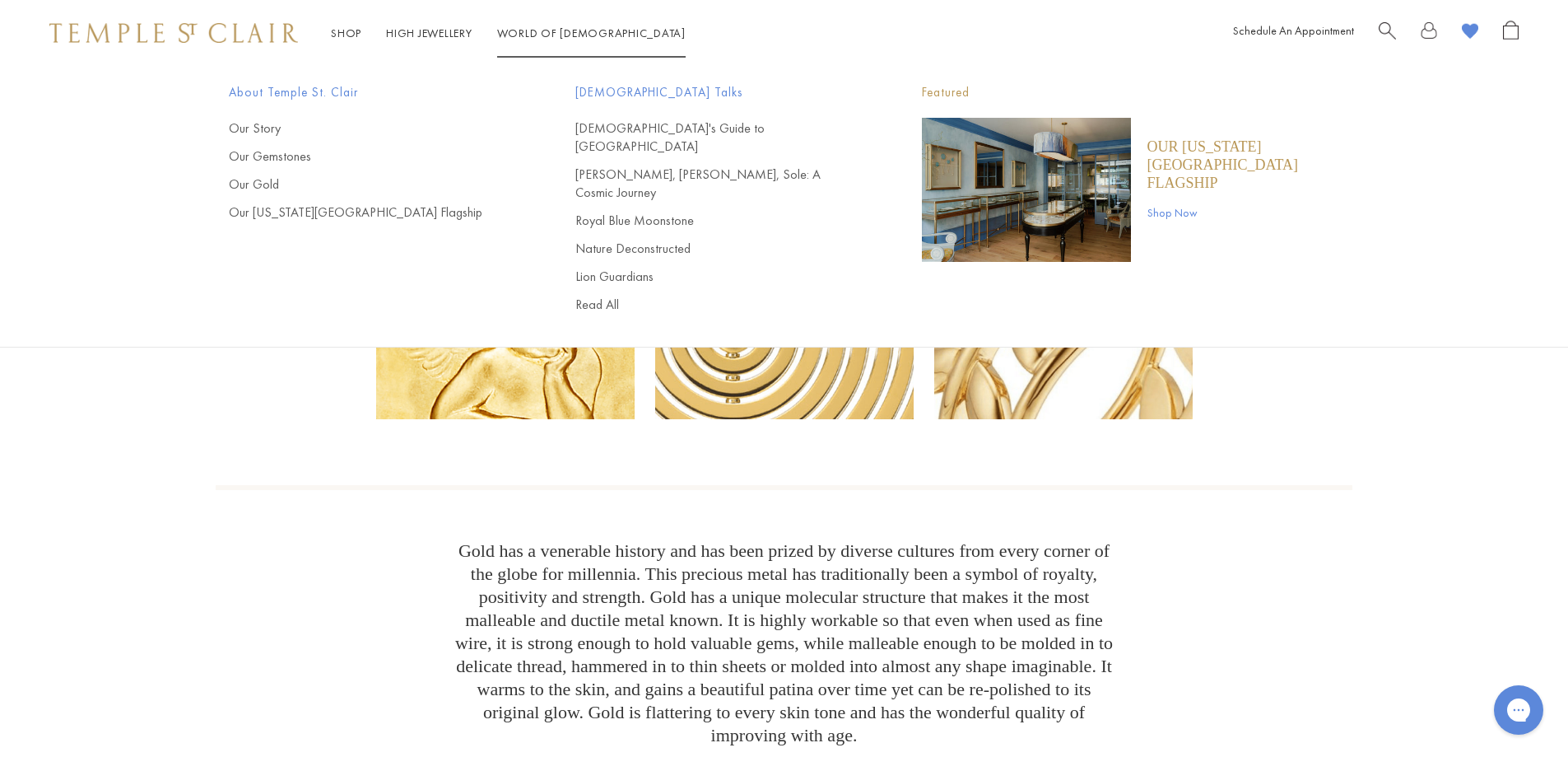
click at [548, 28] on link "World of [GEOGRAPHIC_DATA][DEMOGRAPHIC_DATA]" at bounding box center [591, 33] width 188 height 15
click at [558, 31] on link "World of [GEOGRAPHIC_DATA][DEMOGRAPHIC_DATA]" at bounding box center [591, 33] width 188 height 15
